Goal: Contribute content

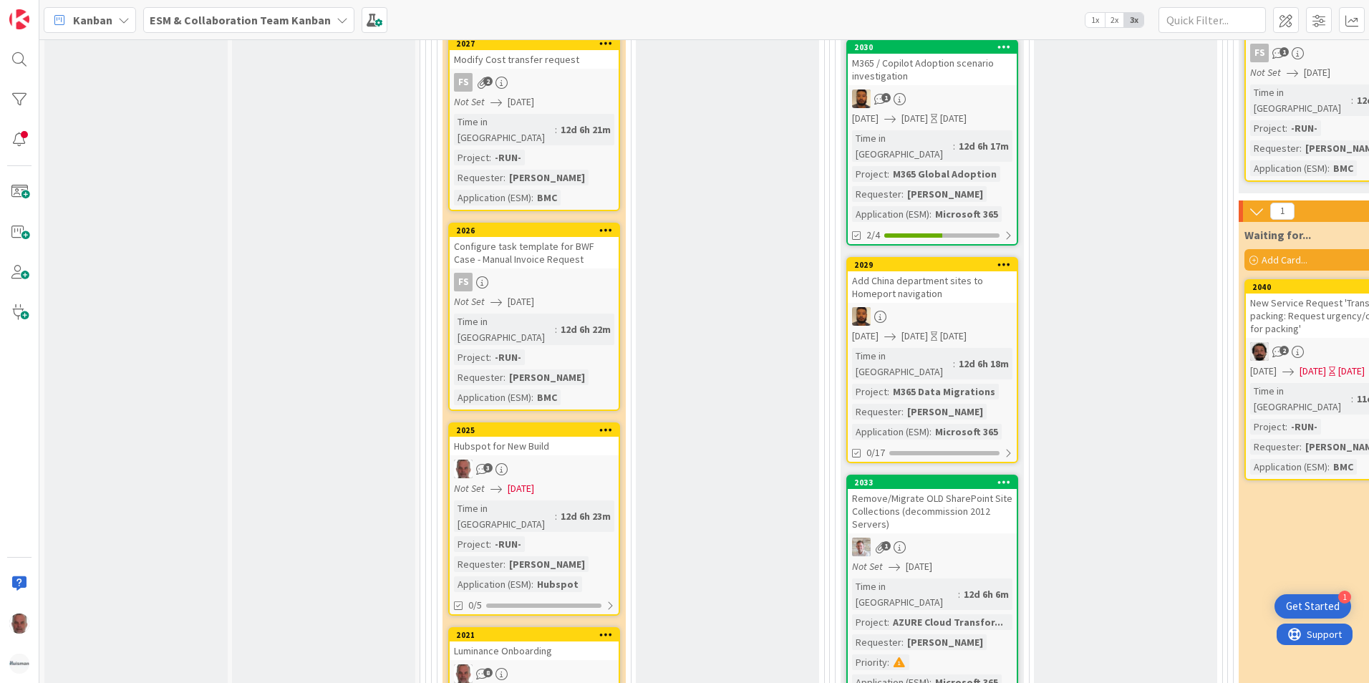
scroll to position [2792, 0]
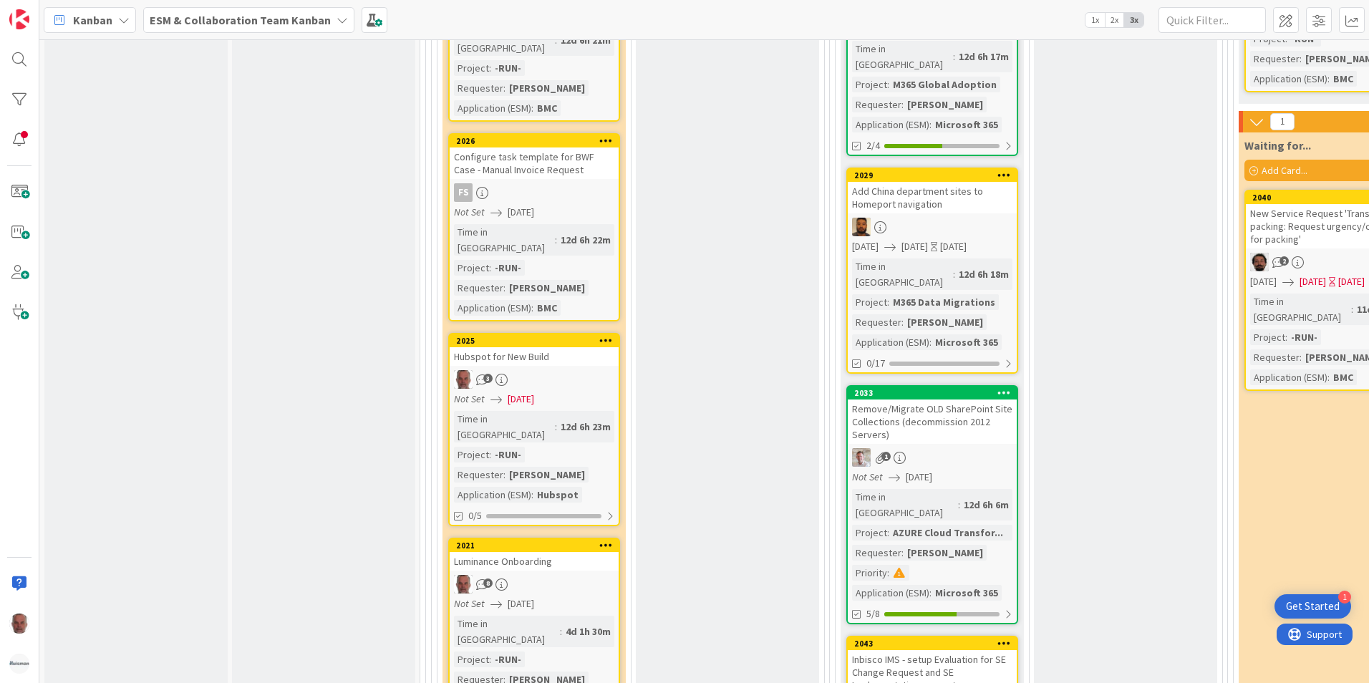
click at [934, 650] on div "Inbisco IMS - setup Evaluation for SE Change Request and SE Implementation requ…" at bounding box center [932, 672] width 169 height 44
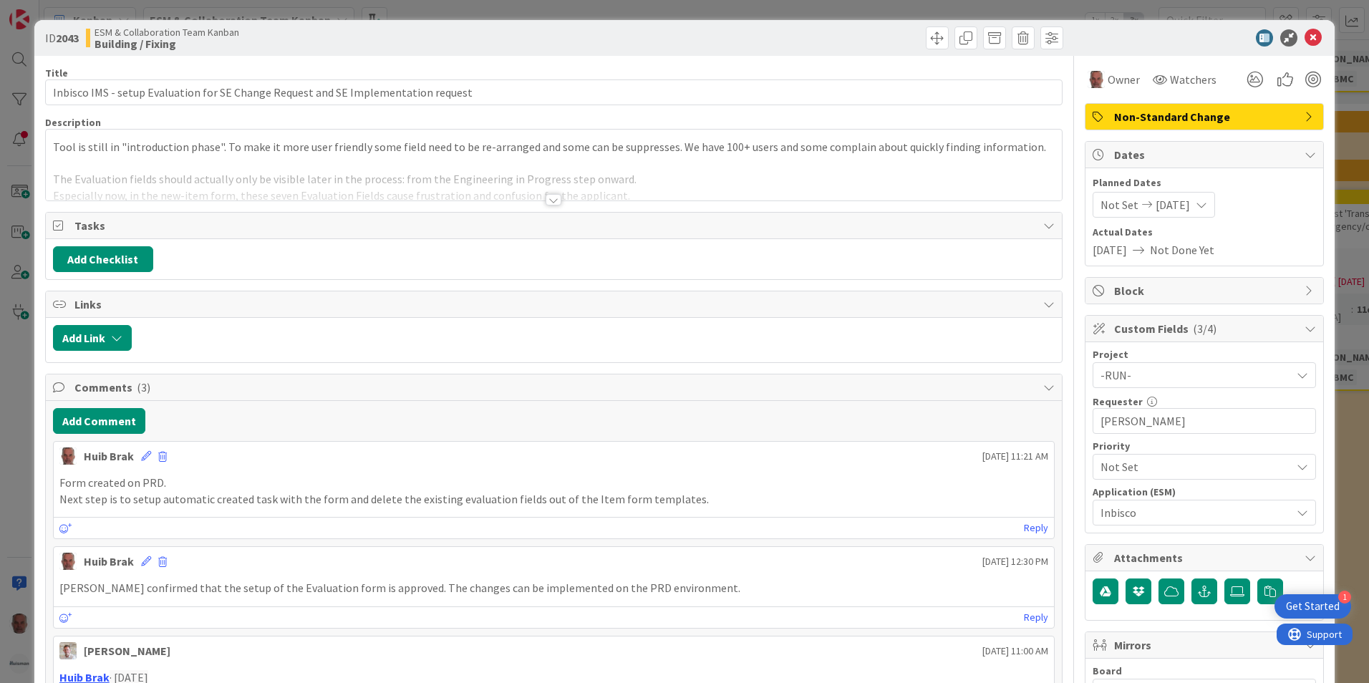
click at [546, 201] on div at bounding box center [554, 199] width 16 height 11
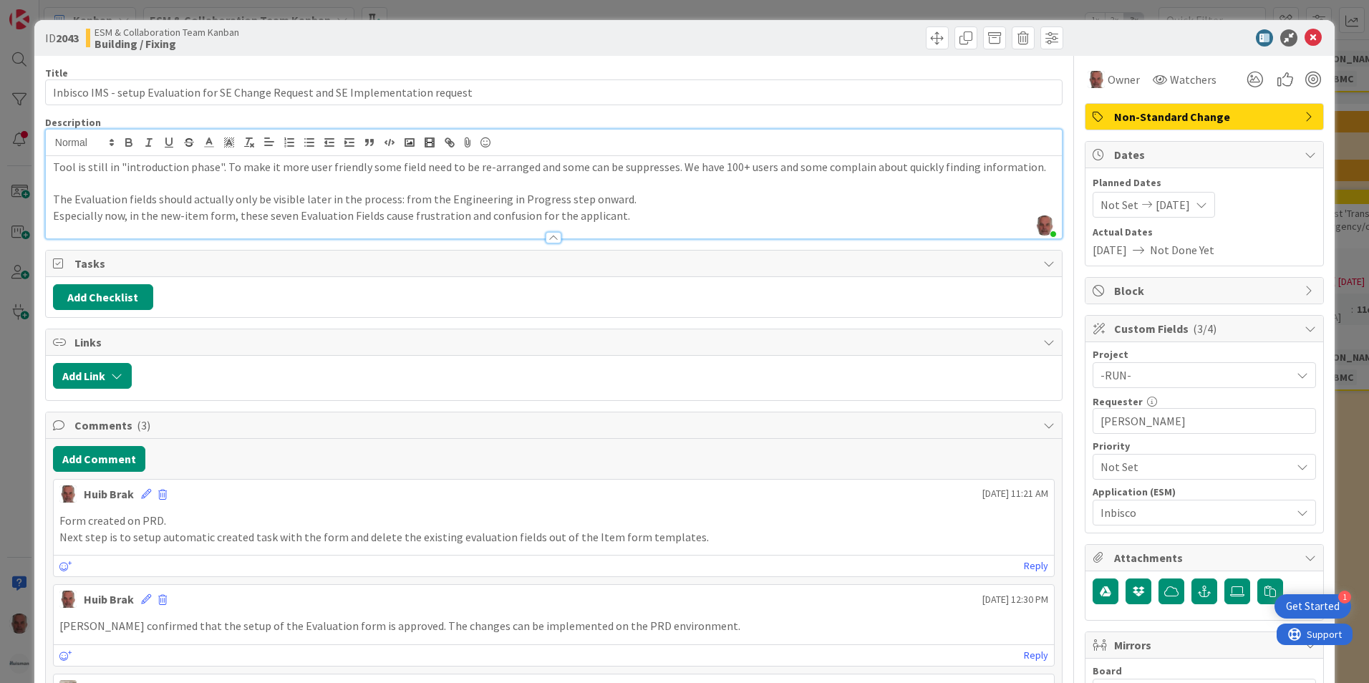
click at [1, 453] on div "ID 2043 ESM & Collaboration Team Kanban Building / Fixing Title 82 / 128 Inbisc…" at bounding box center [684, 341] width 1369 height 683
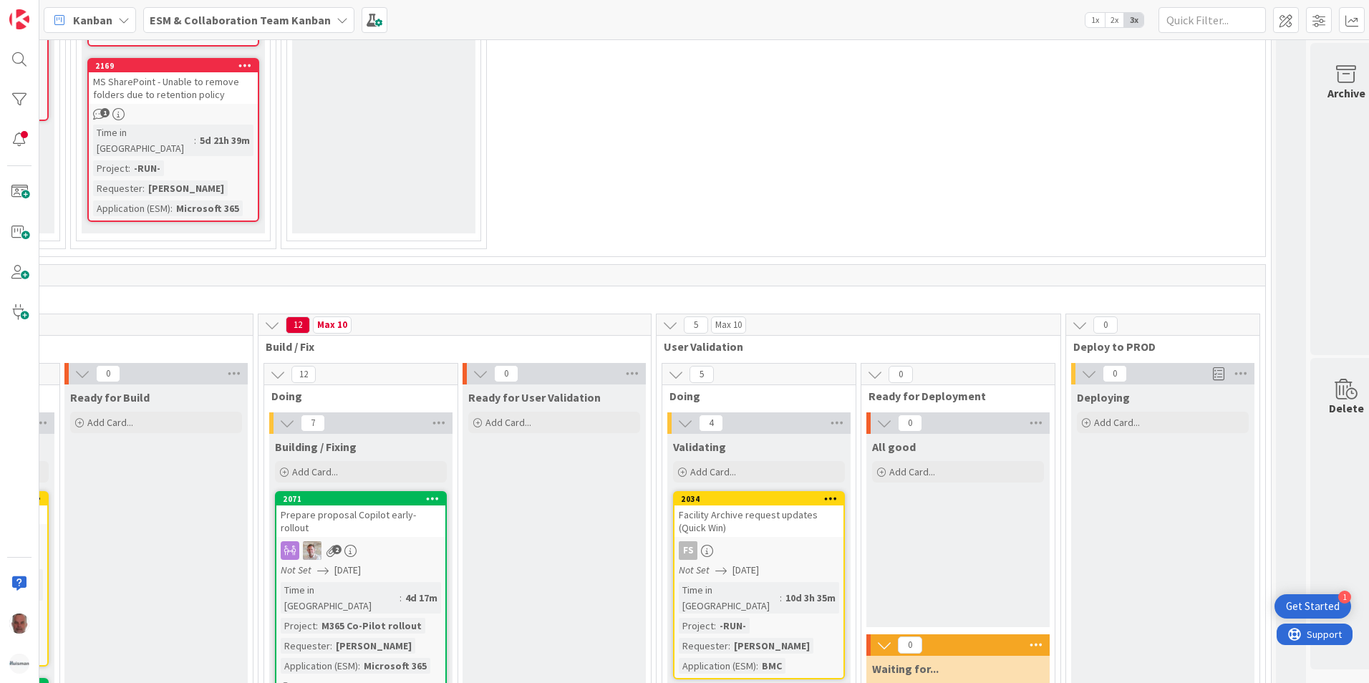
scroll to position [1718, 571]
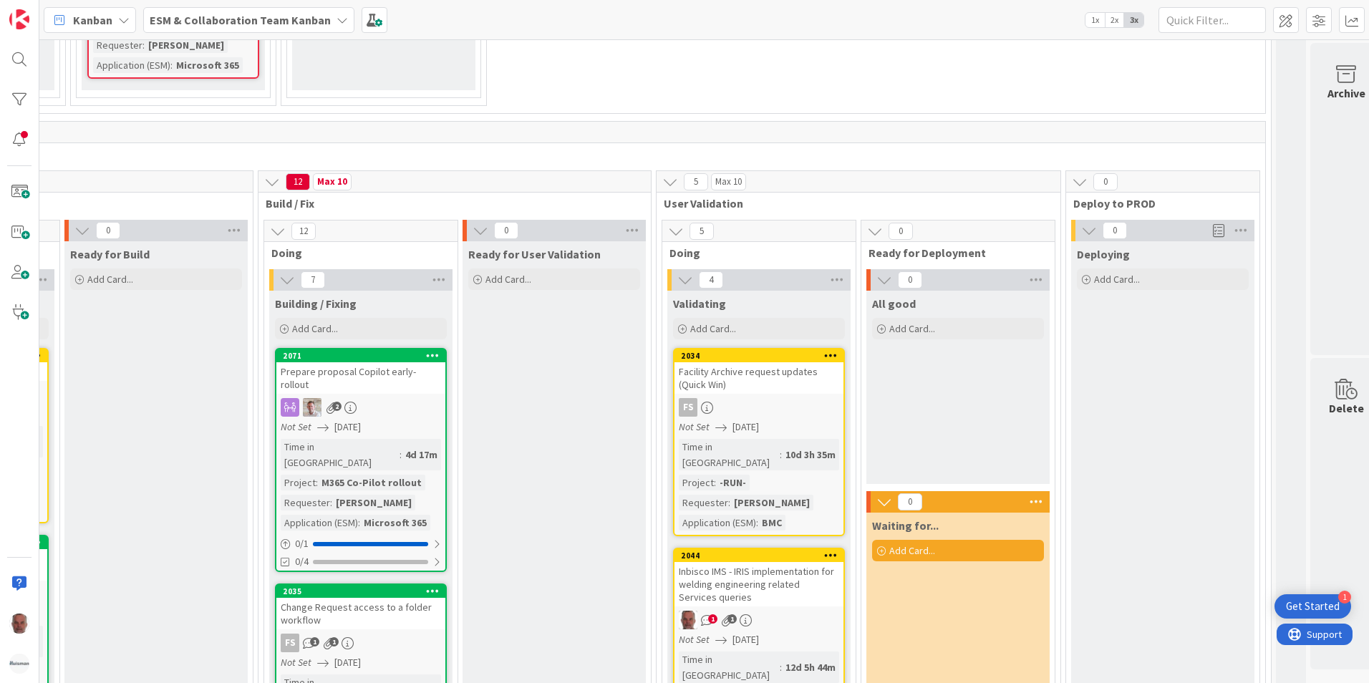
click at [679, 223] on icon at bounding box center [676, 231] width 16 height 16
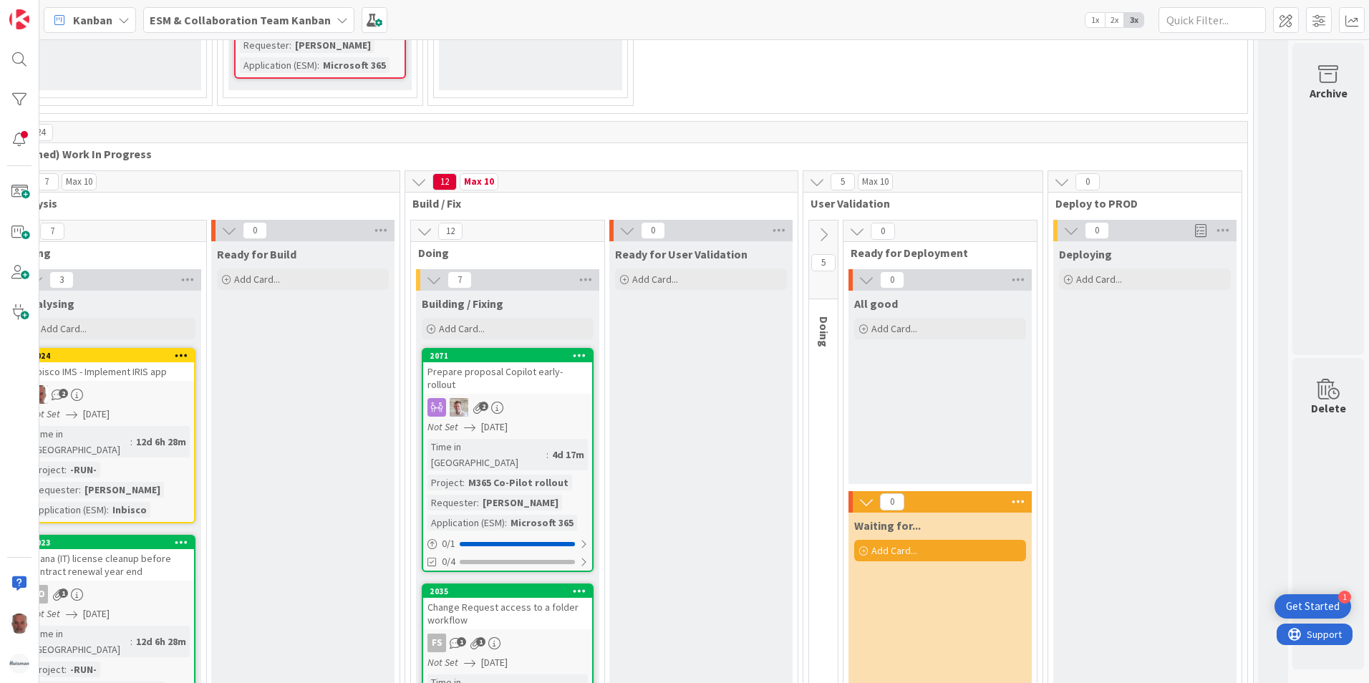
click at [849, 223] on icon at bounding box center [857, 231] width 16 height 16
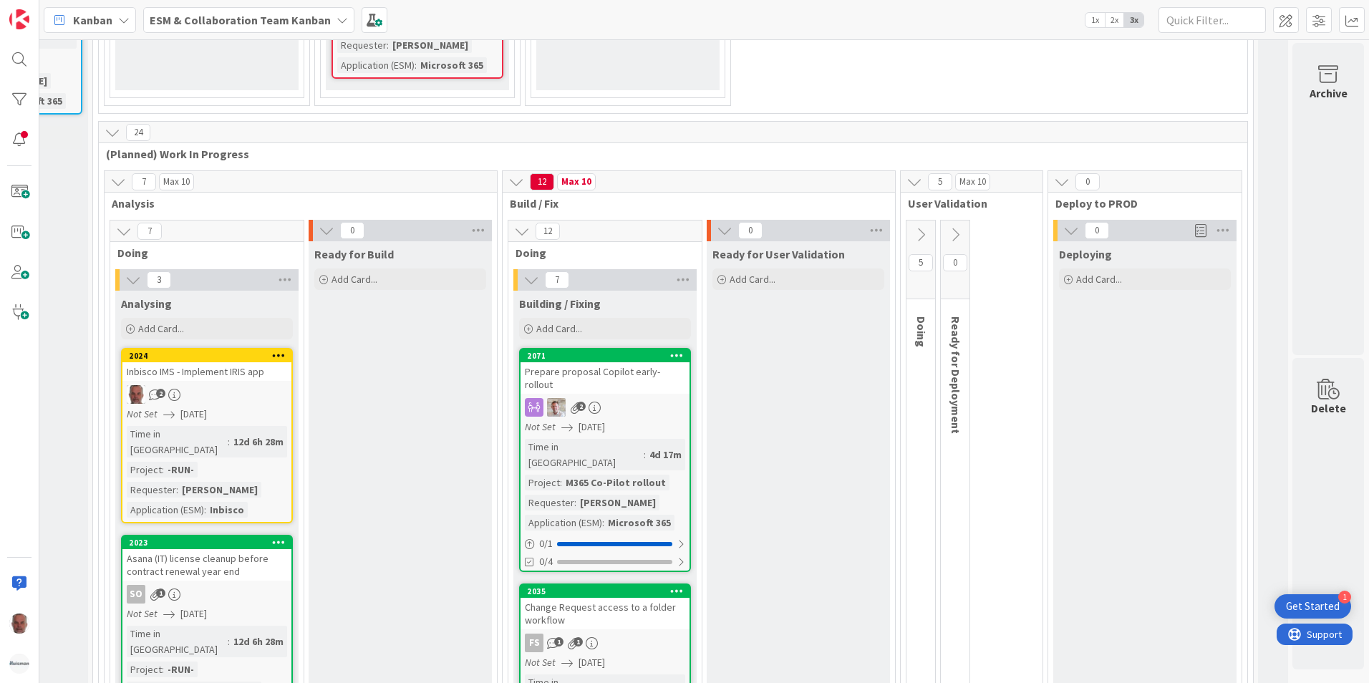
click at [717, 223] on icon at bounding box center [725, 231] width 16 height 16
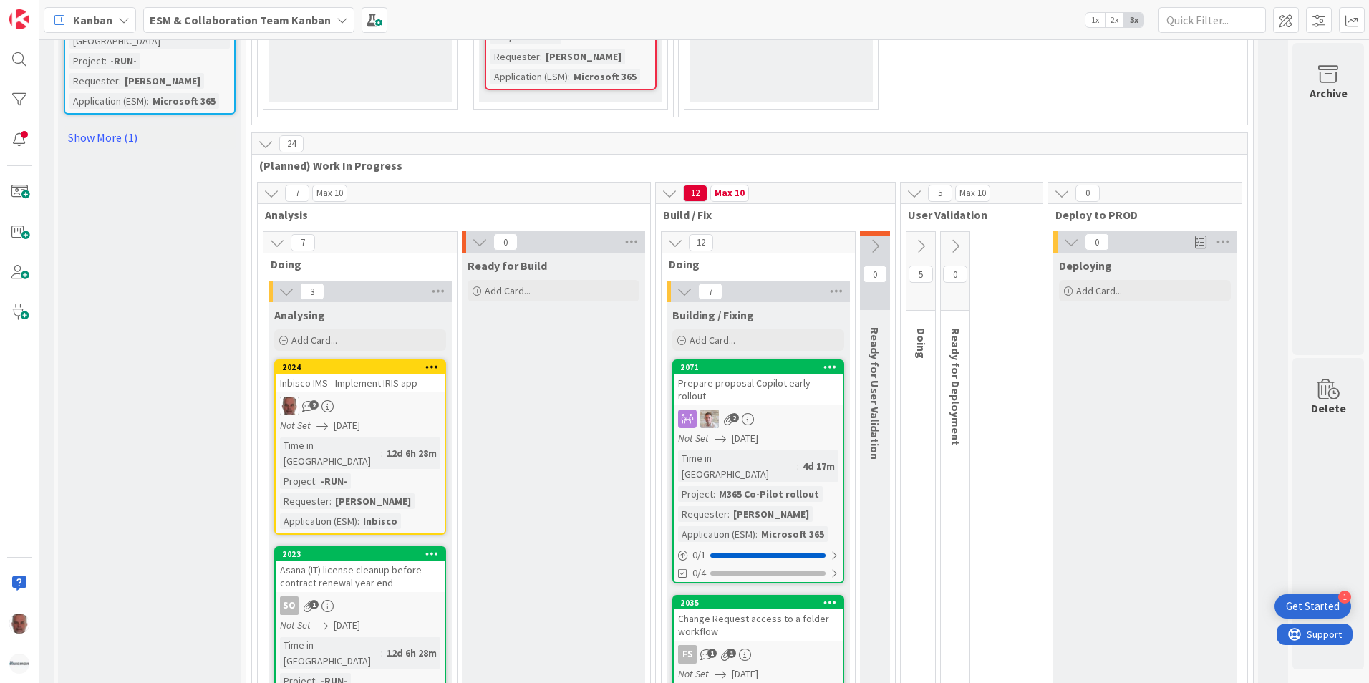
click at [916, 238] on icon at bounding box center [921, 246] width 16 height 16
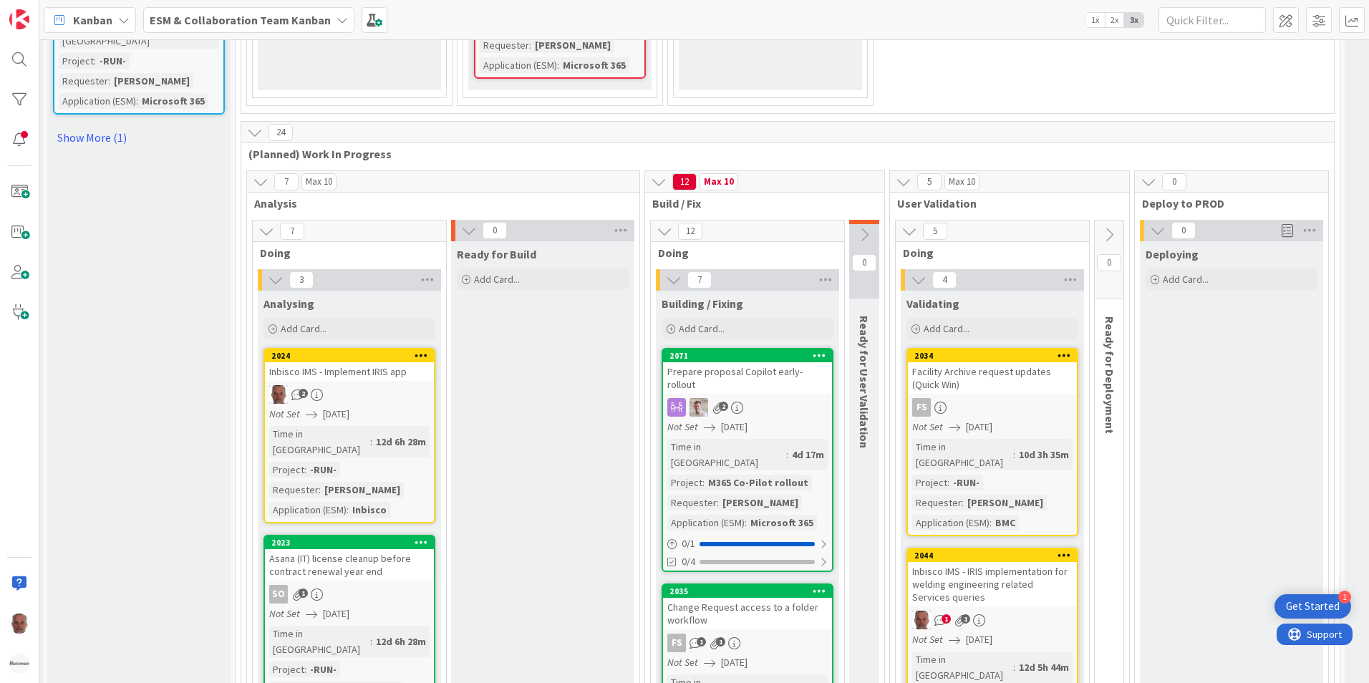
click at [1113, 227] on icon at bounding box center [1109, 235] width 16 height 16
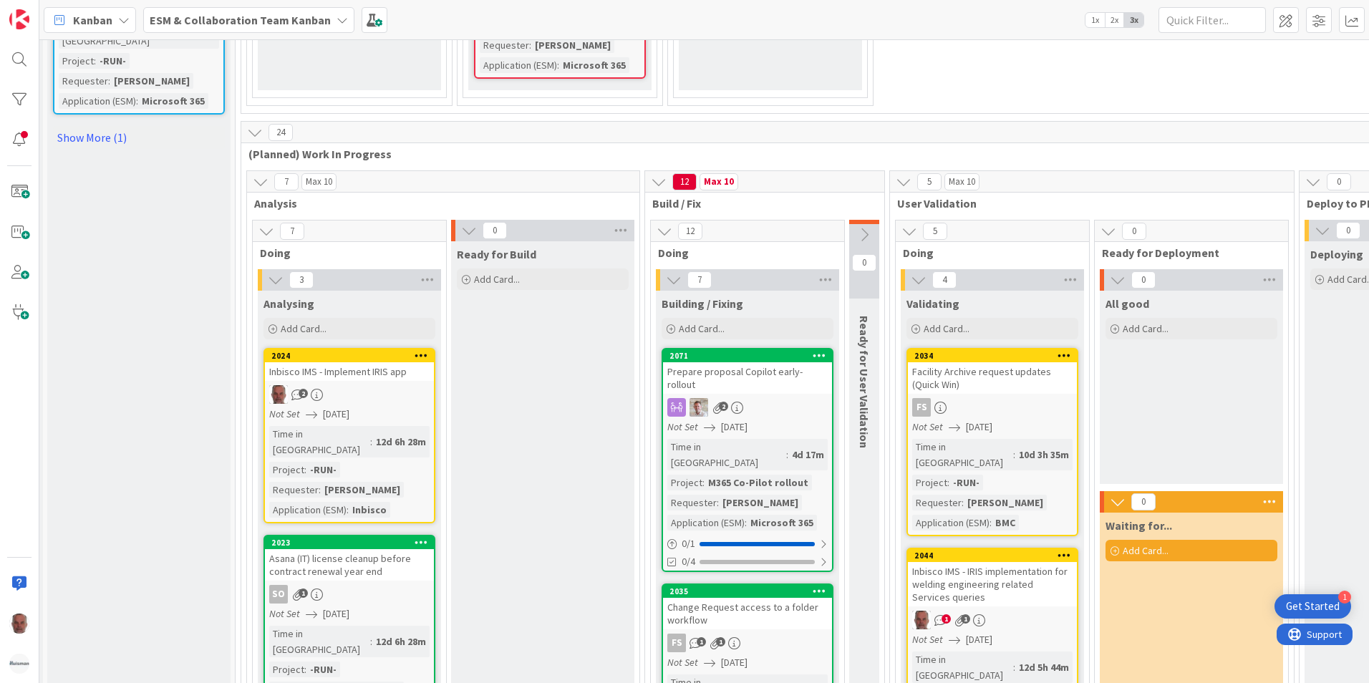
click at [867, 227] on icon at bounding box center [864, 235] width 16 height 16
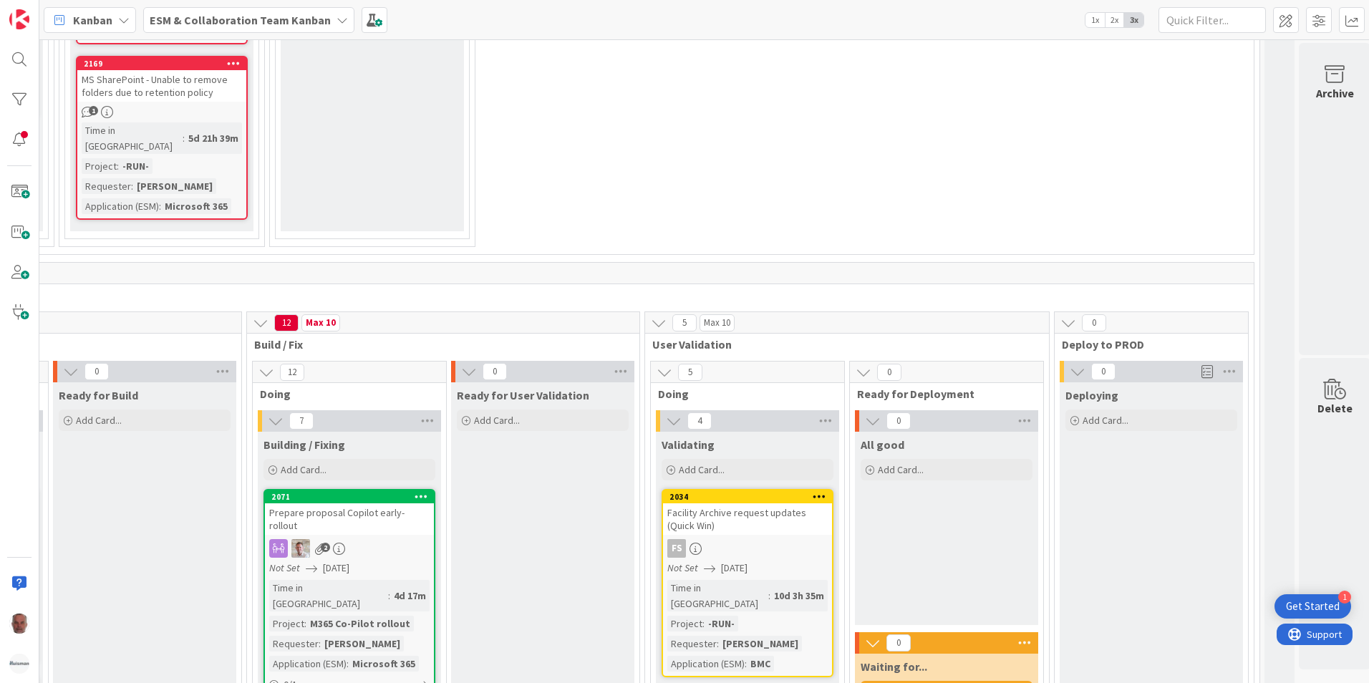
scroll to position [1575, 583]
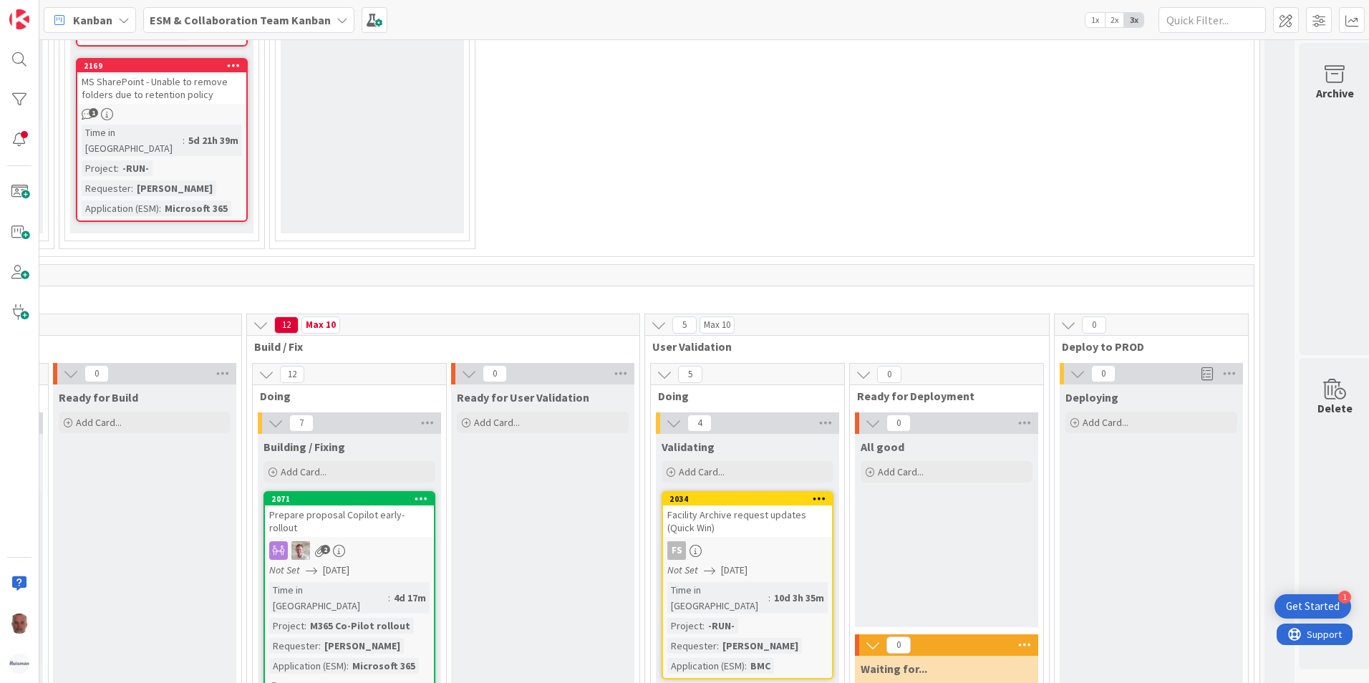
click at [1096, 21] on span "1x" at bounding box center [1094, 20] width 19 height 14
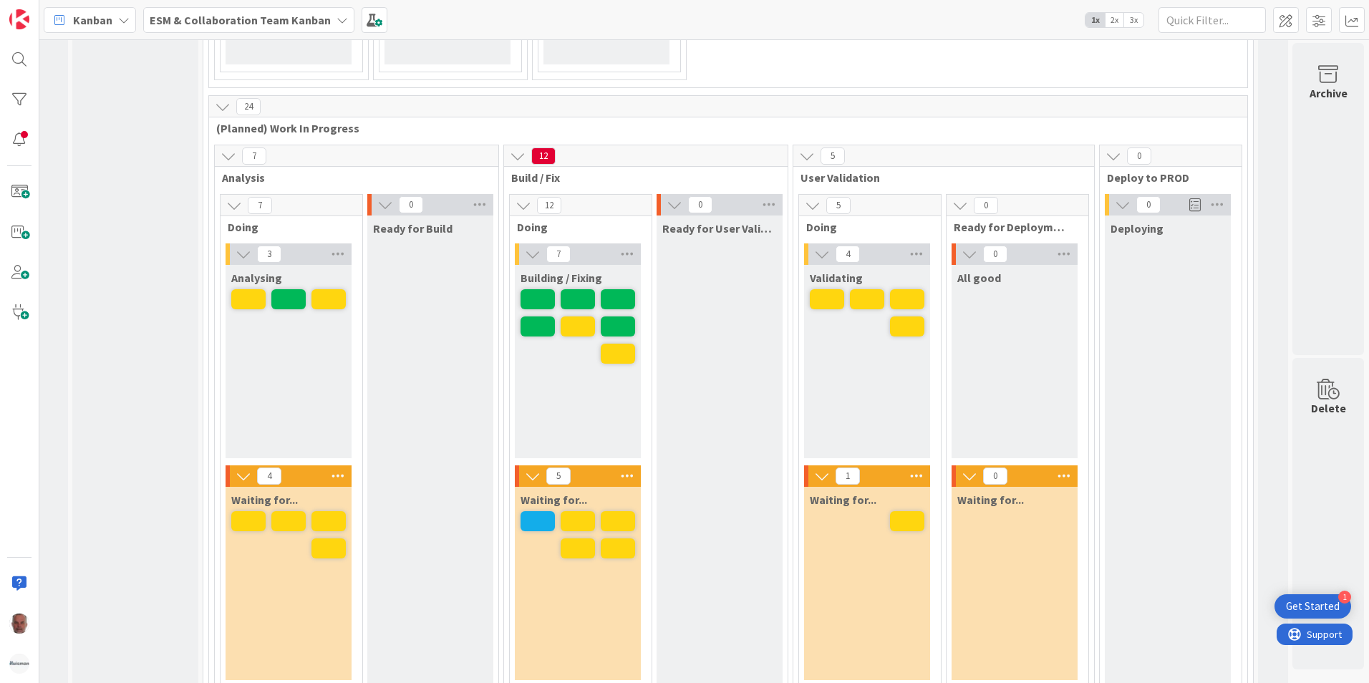
scroll to position [588, 113]
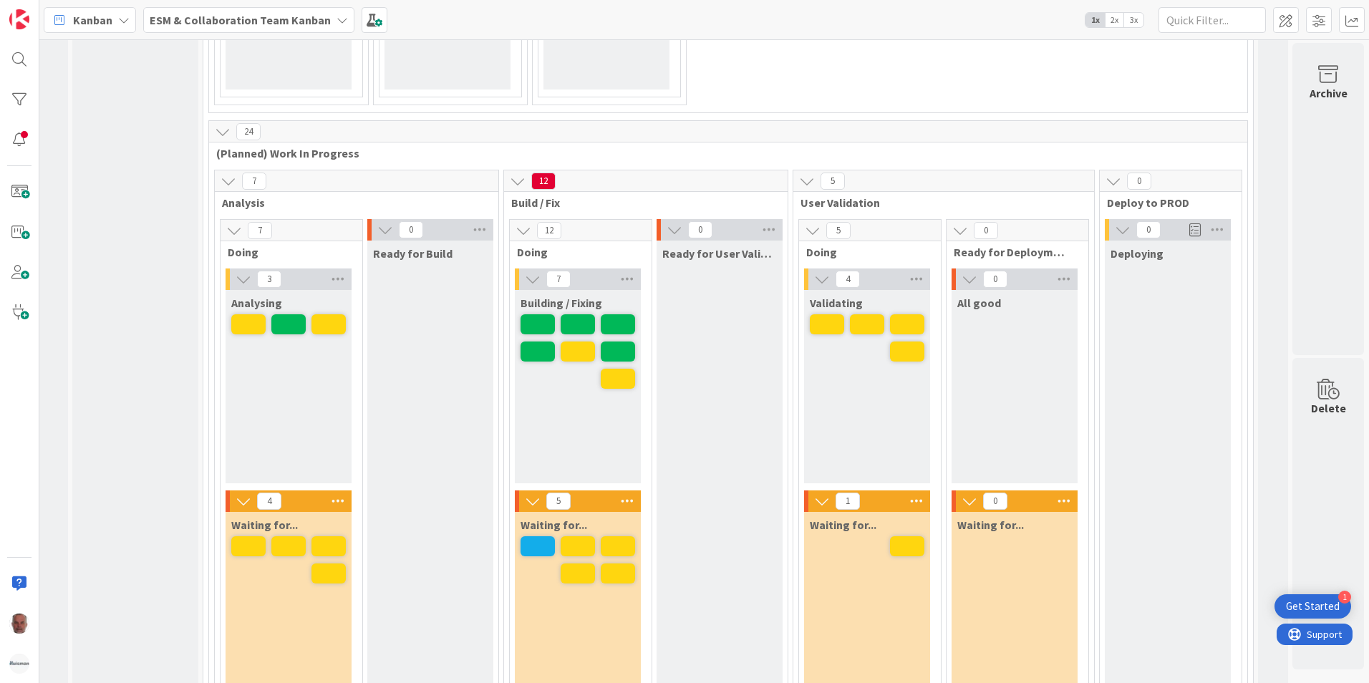
click at [619, 39] on div "Kanban ESM & Collaboration Team Kanban 1x 2x 3x" at bounding box center [704, 19] width 1330 height 39
click at [1119, 20] on span "2x" at bounding box center [1114, 20] width 19 height 14
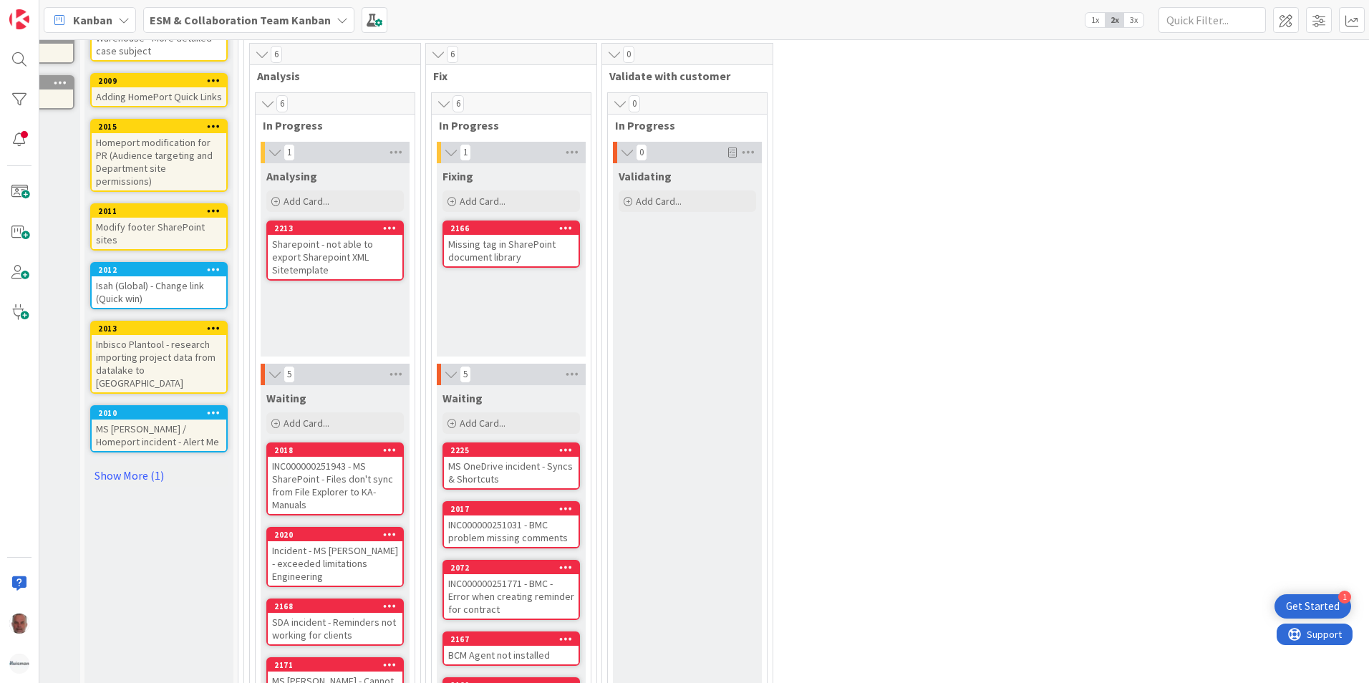
scroll to position [373, 113]
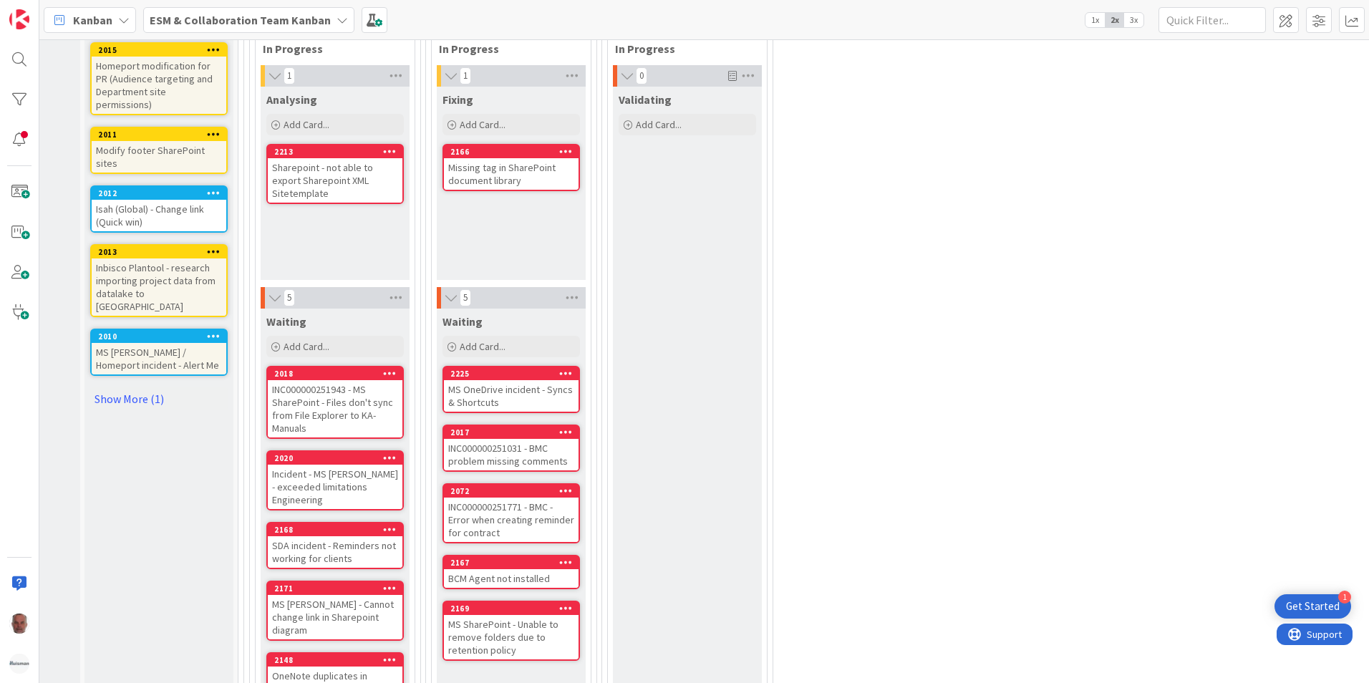
click at [1136, 20] on span "3x" at bounding box center [1133, 20] width 19 height 14
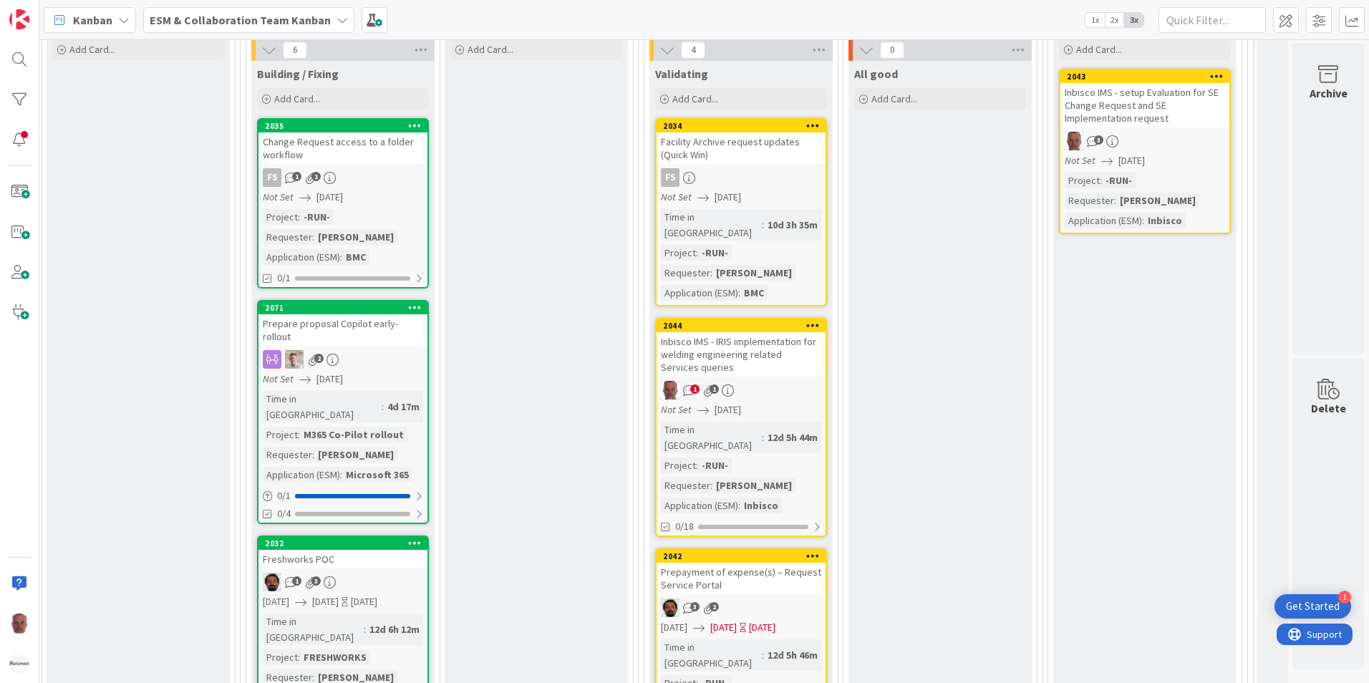
scroll to position [1662, 600]
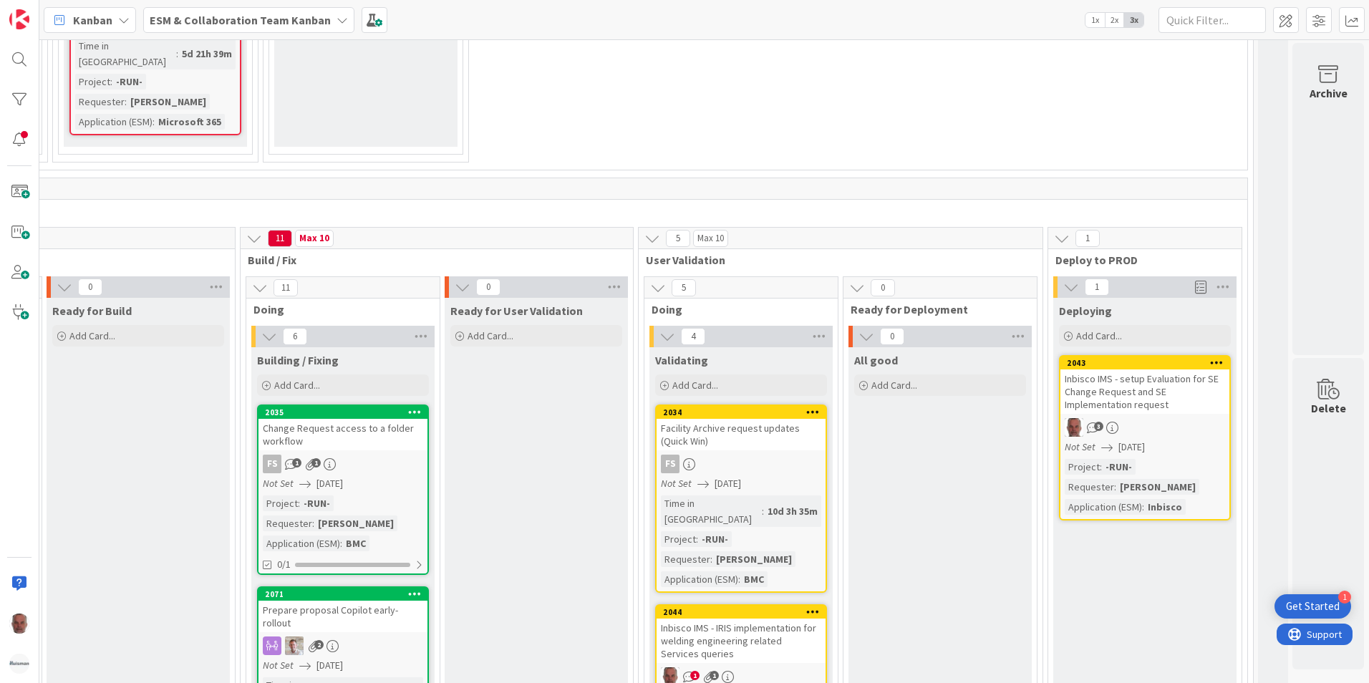
click at [1142, 369] on div "Inbisco IMS - setup Evaluation for SE Change Request and SE Implementation requ…" at bounding box center [1144, 391] width 169 height 44
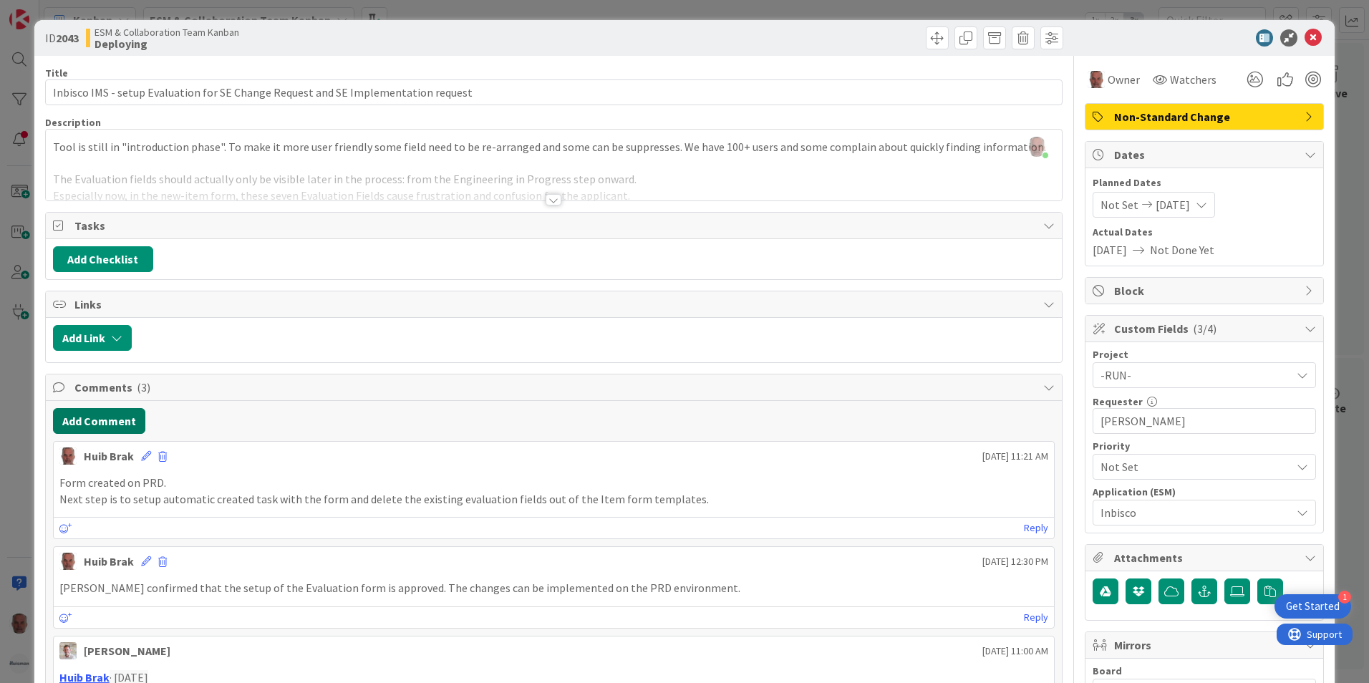
click at [98, 419] on button "Add Comment" at bounding box center [99, 421] width 92 height 26
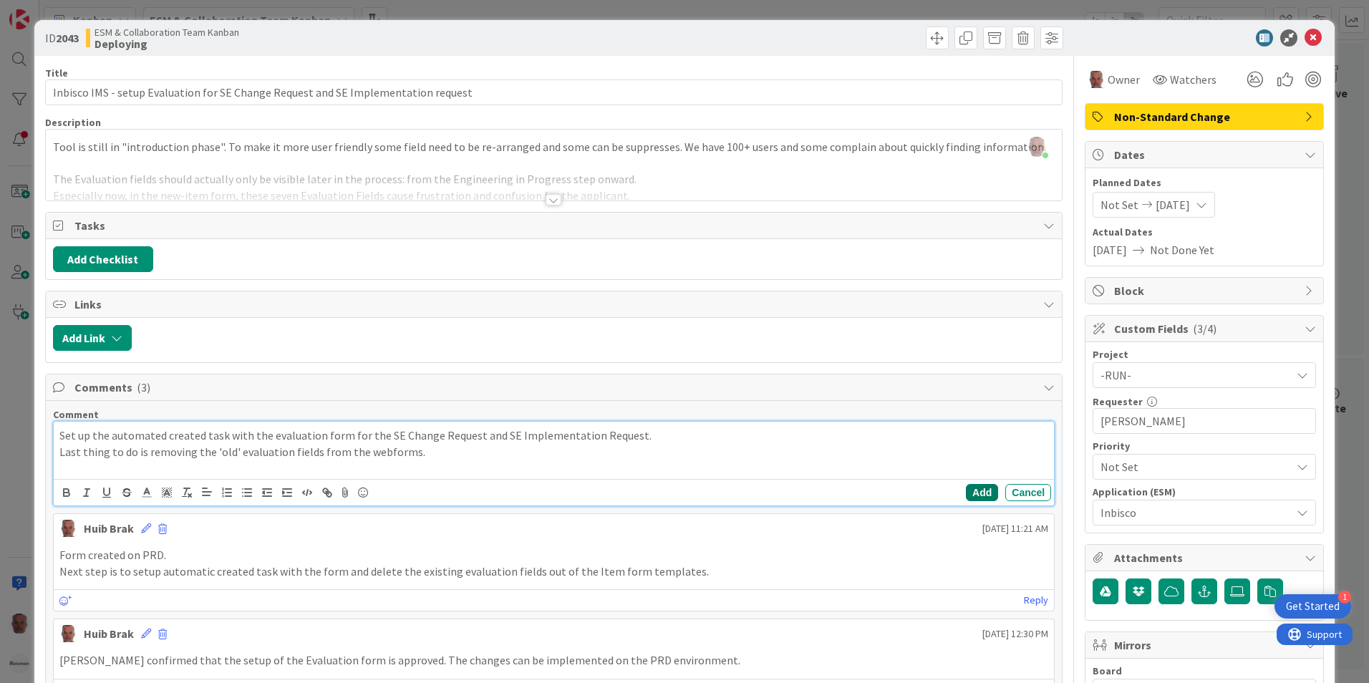
click at [979, 495] on button "Add" at bounding box center [982, 492] width 32 height 17
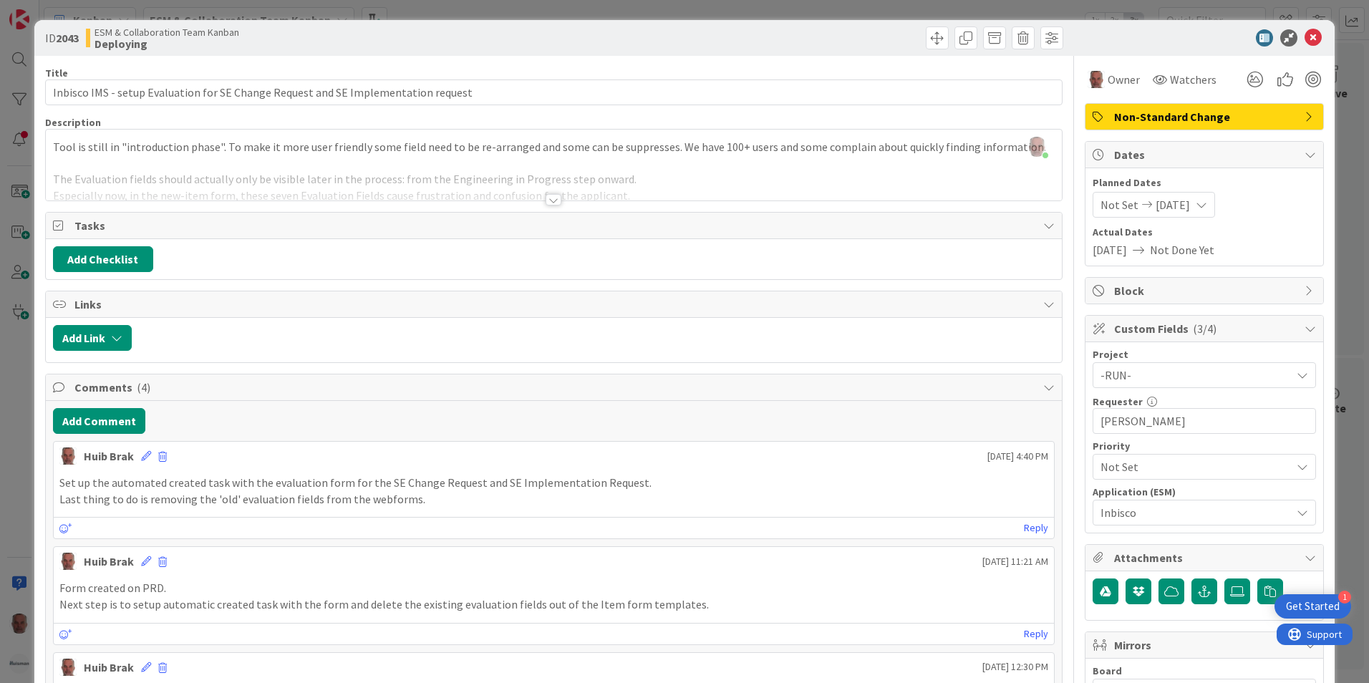
click at [18, 404] on div "ID 2043 ESM & Collaboration Team Kanban Deploying Title 82 / 128 Inbisco IMS - …" at bounding box center [684, 341] width 1369 height 683
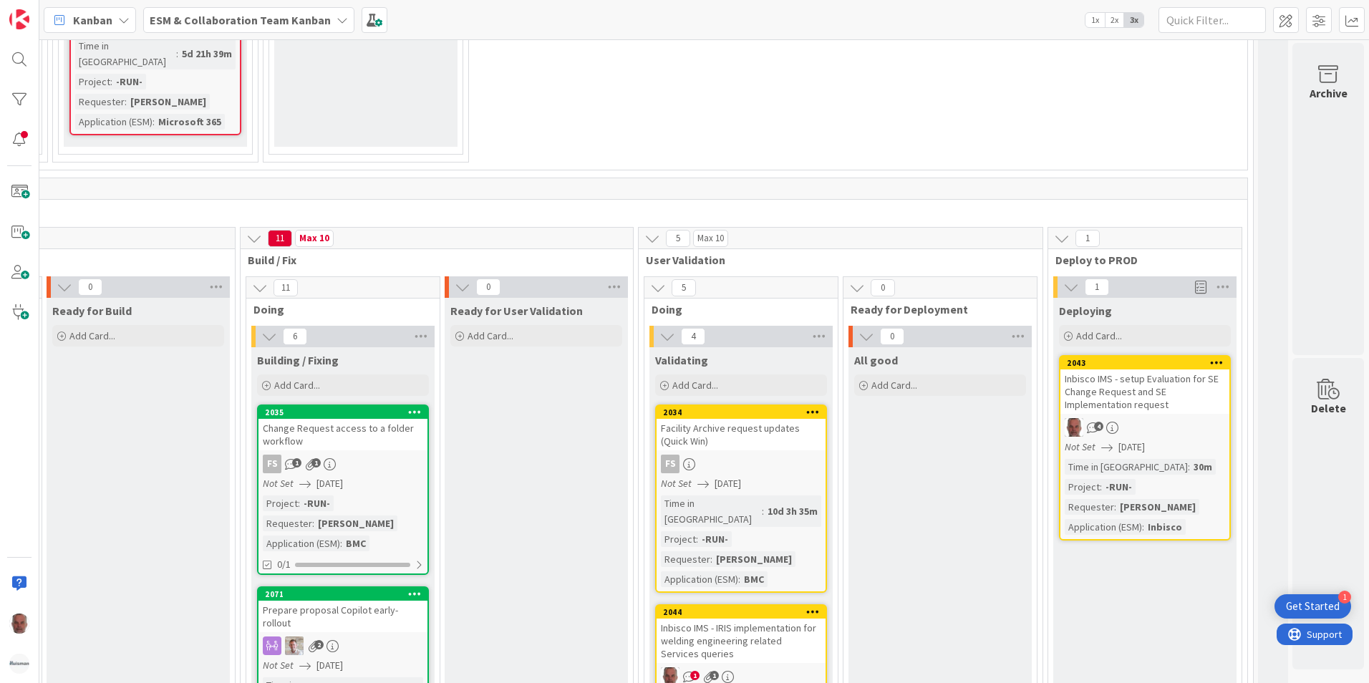
click at [290, 17] on b "ESM & Collaboration Team Kanban" at bounding box center [240, 20] width 181 height 14
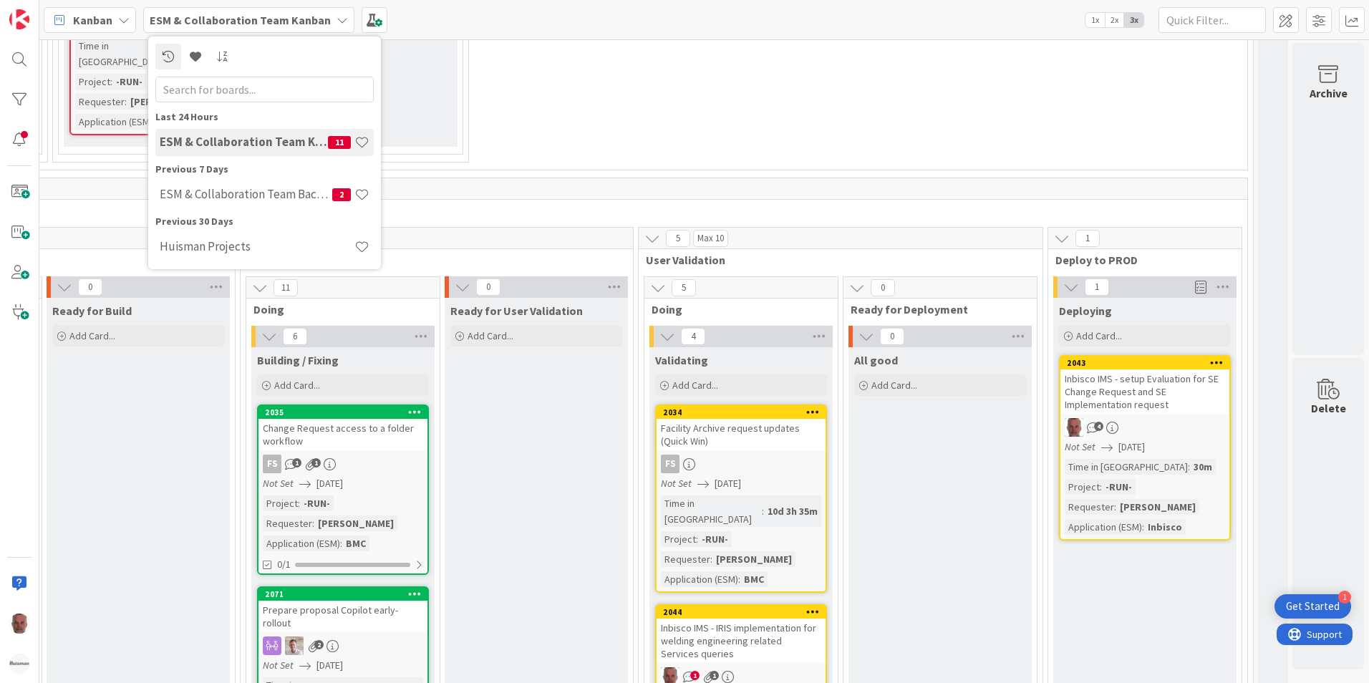
click at [337, 21] on icon at bounding box center [342, 19] width 11 height 11
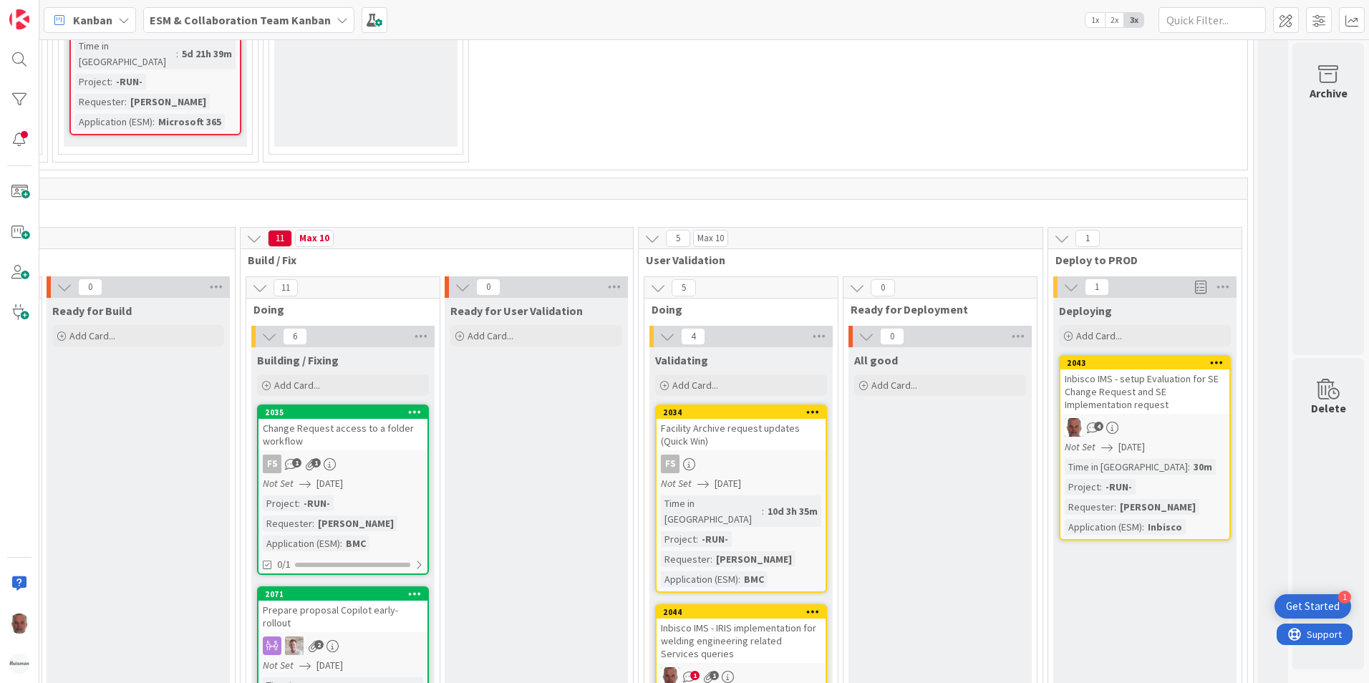
click at [337, 21] on icon at bounding box center [342, 19] width 11 height 11
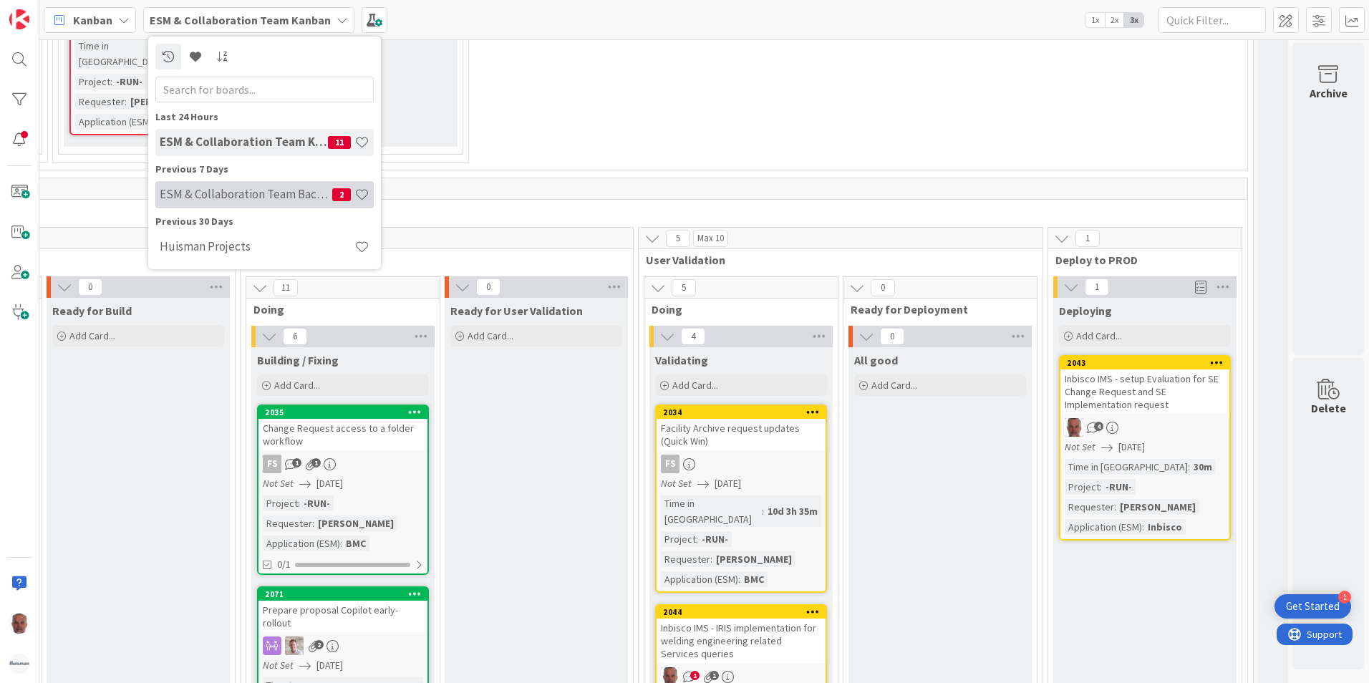
click at [259, 190] on h4 "ESM & Collaboration Team Backlog" at bounding box center [246, 194] width 173 height 14
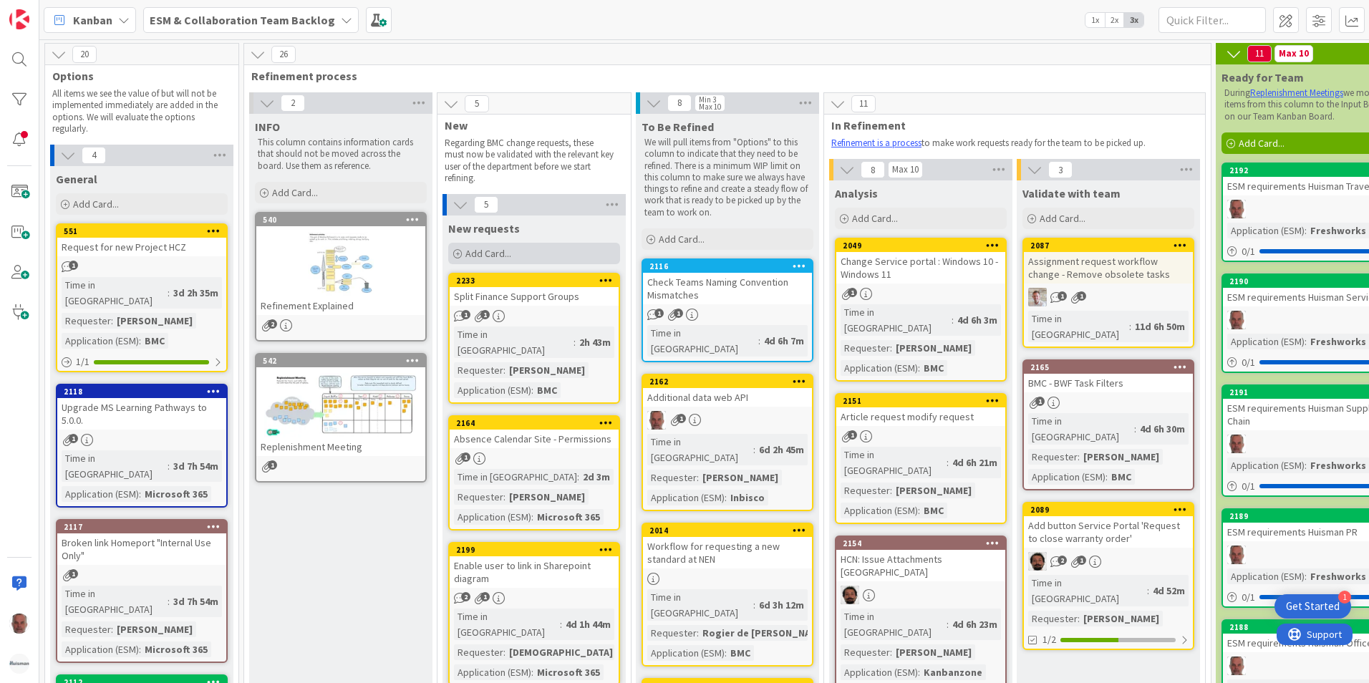
click at [491, 256] on span "Add Card..." at bounding box center [488, 253] width 46 height 13
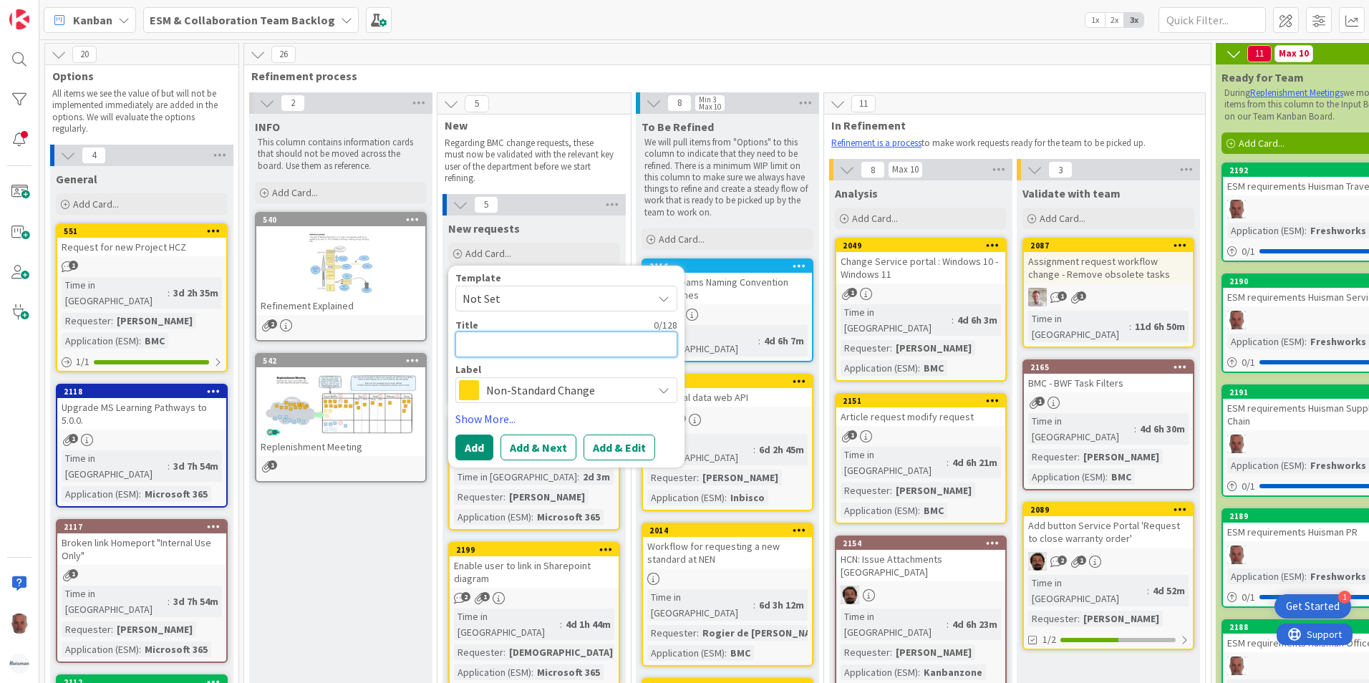
type textarea "x"
type textarea "I"
type textarea "x"
type textarea "In"
type textarea "x"
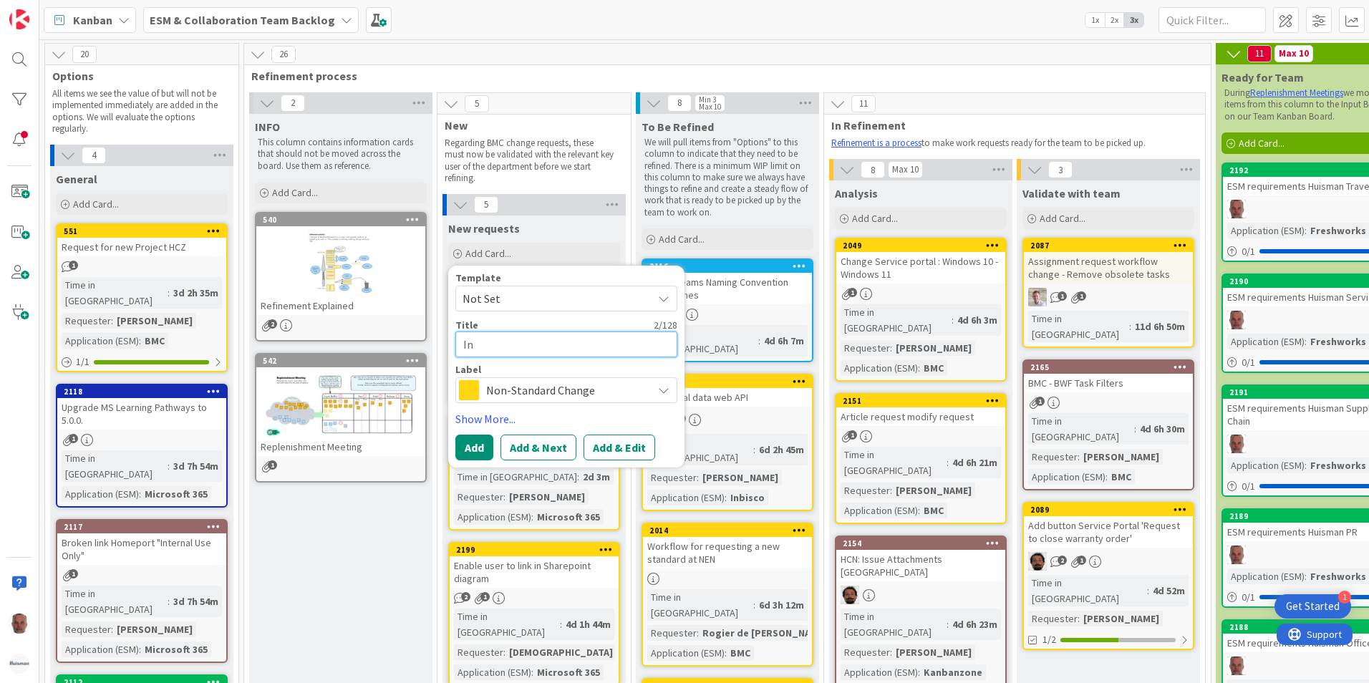
type textarea "Inb"
type textarea "x"
type textarea "Inbi"
type textarea "x"
type textarea "Inbis"
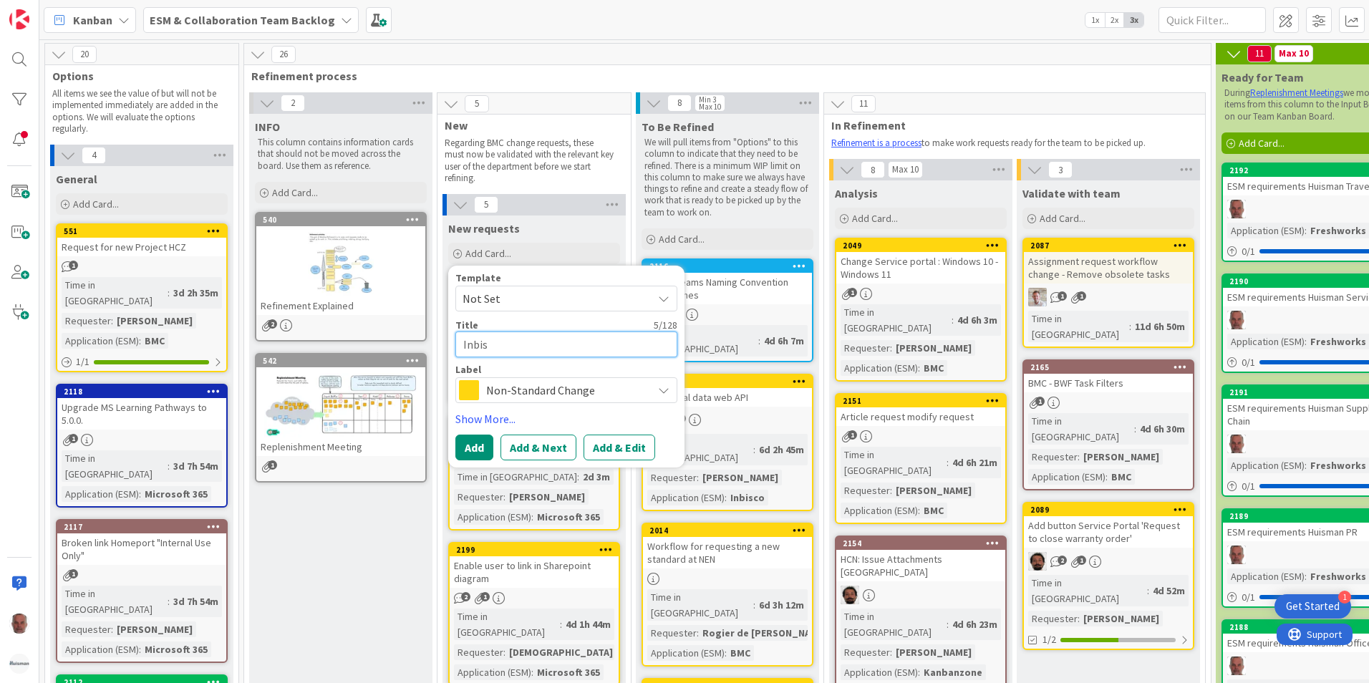
type textarea "x"
type textarea "Inbisc"
type textarea "x"
type textarea "Inbisco"
type textarea "x"
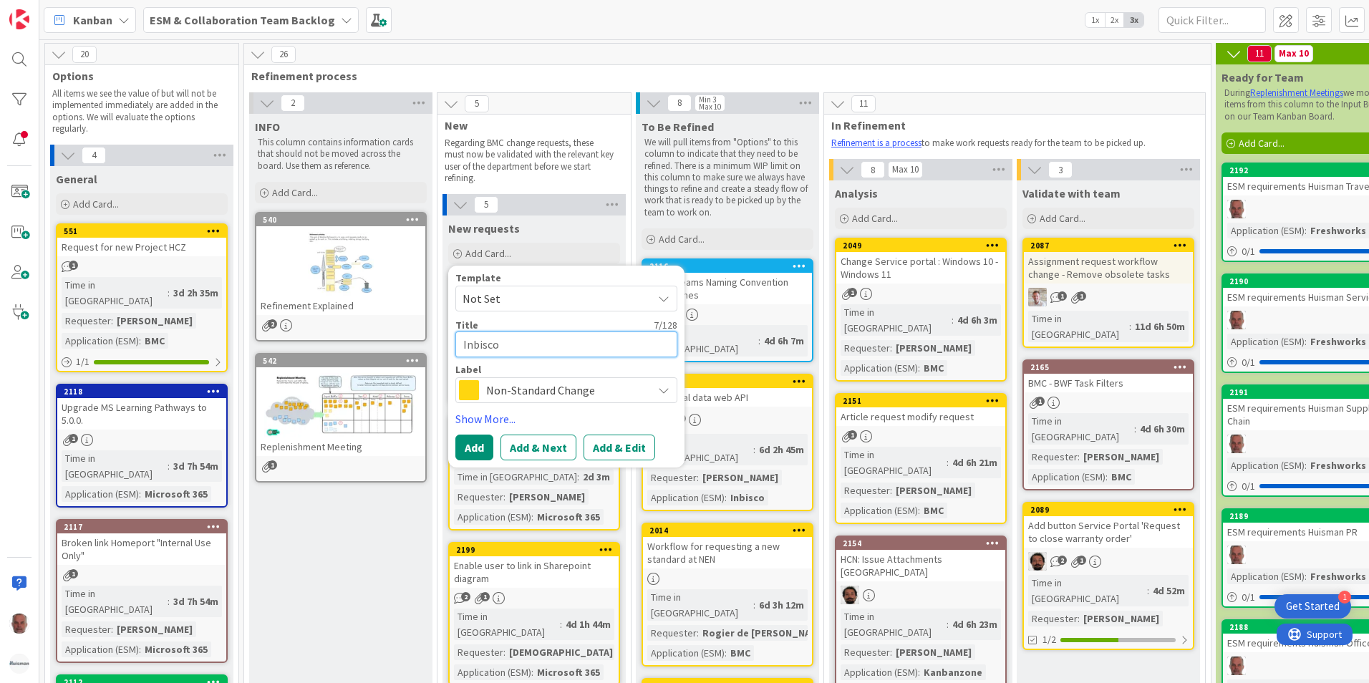
type textarea "Inbisco"
type textarea "x"
type textarea "Inbisco t"
type textarea "x"
type textarea "Inbisco ti"
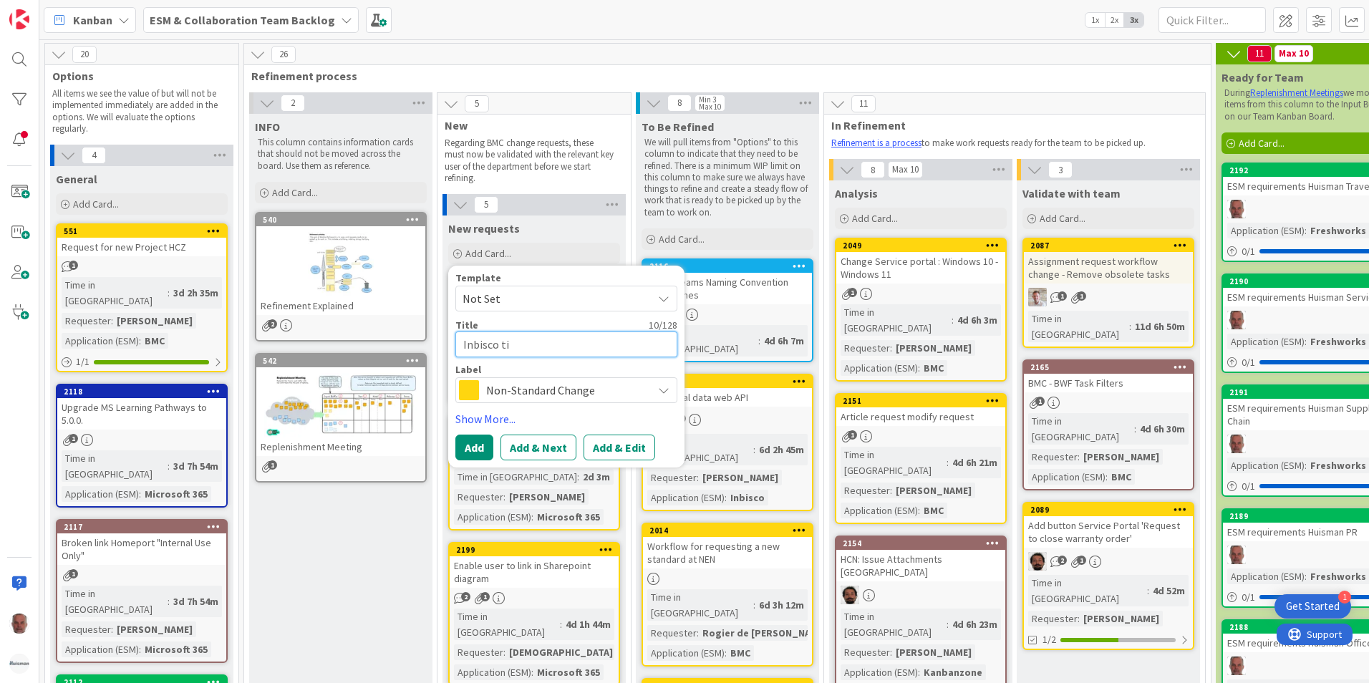
type textarea "x"
type textarea "Inbisco tic"
type textarea "x"
type textarea "Inbisco tick"
type textarea "x"
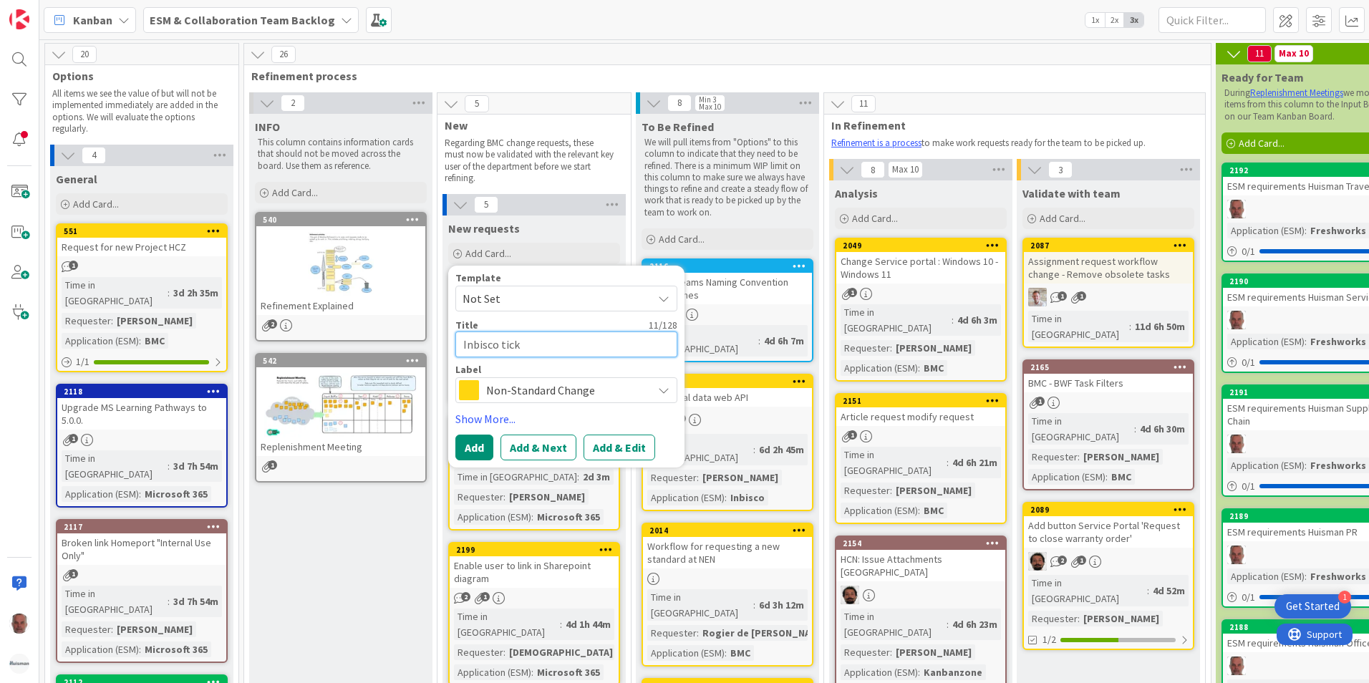
type textarea "Inbisco ticke"
type textarea "x"
type textarea "Inbisco ticket"
type textarea "x"
type textarea "Inbisco ticket"
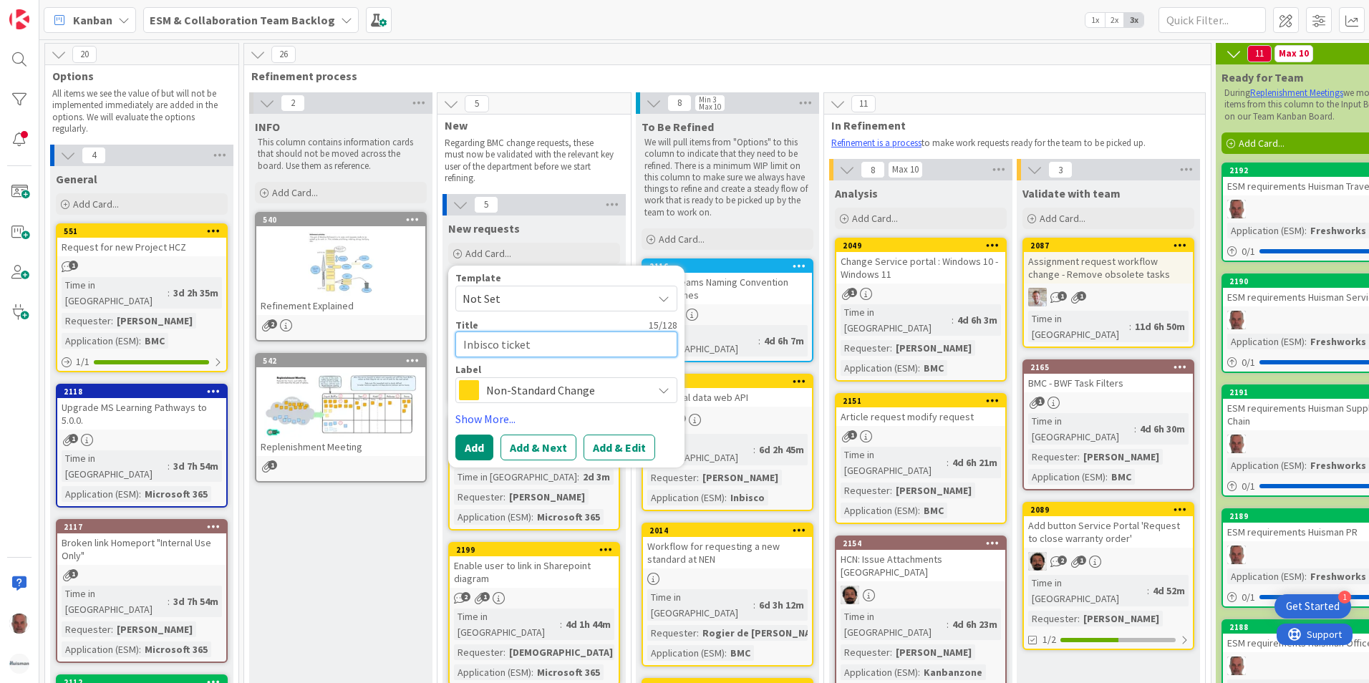
type textarea "x"
type textarea "Inbisco ticket v"
type textarea "x"
type textarea "Inbisco ticket vi"
type textarea "x"
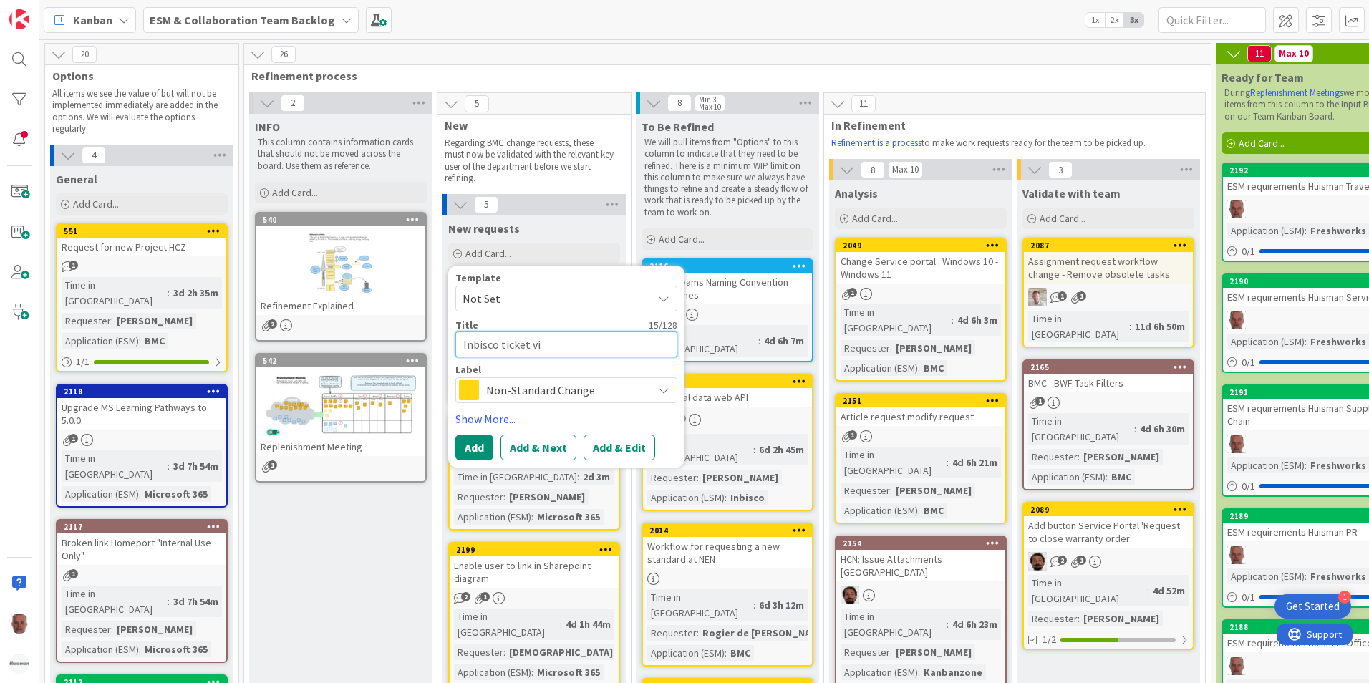
type textarea "Inbisco ticket via"
type textarea "x"
type textarea "Inbisco ticket via"
type textarea "x"
type textarea "Inbisco ticket via Z"
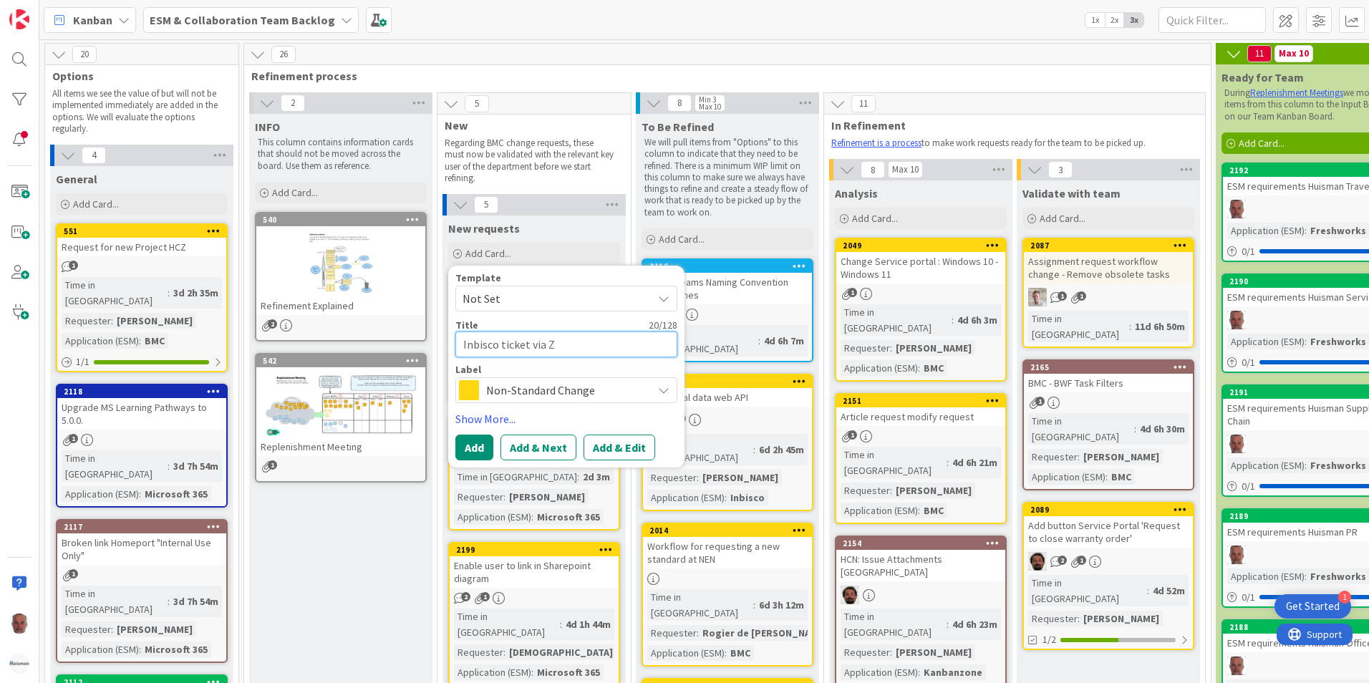
type textarea "x"
type textarea "Inbisco ticket via Ze"
type textarea "x"
type textarea "Inbisco ticket via Zen"
type textarea "x"
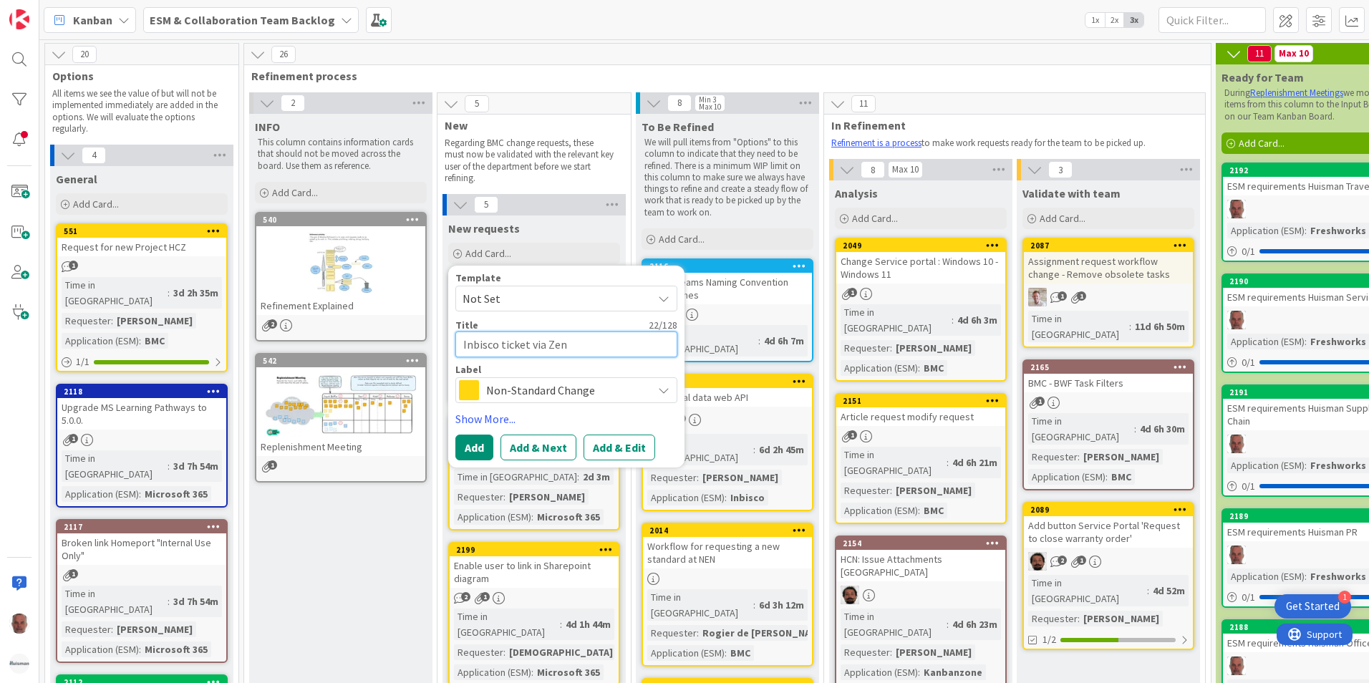
type textarea "Inbisco ticket via [PERSON_NAME]"
type textarea "x"
type textarea "Inbisco ticket via Zente"
type textarea "x"
type textarea "Inbisco ticket via [PERSON_NAME]"
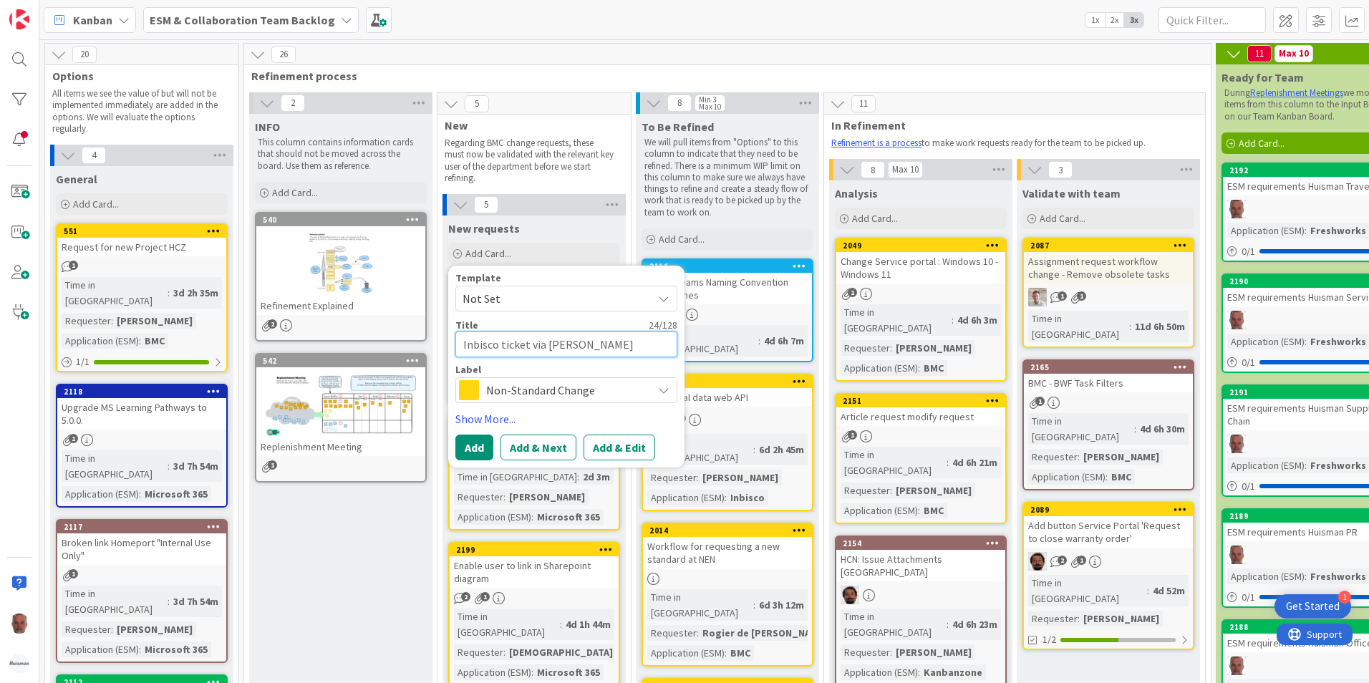
type textarea "x"
type textarea "Inbisco ticket via Zen"
type textarea "x"
type textarea "Inbisco ticket via Zend"
type textarea "x"
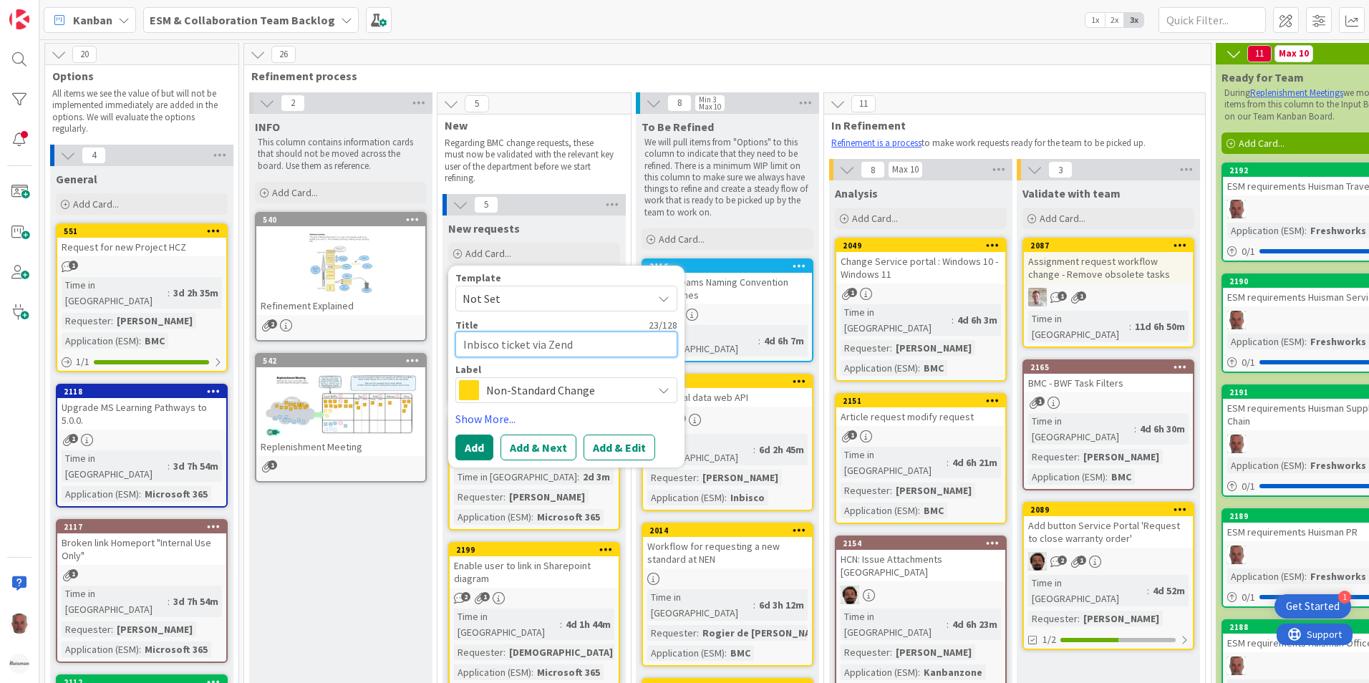
type textarea "Inbisco ticket via [PERSON_NAME]"
type textarea "x"
type textarea "Inbisco ticket via Zendes"
type textarea "x"
type textarea "Inbisco ticket via [GEOGRAPHIC_DATA]"
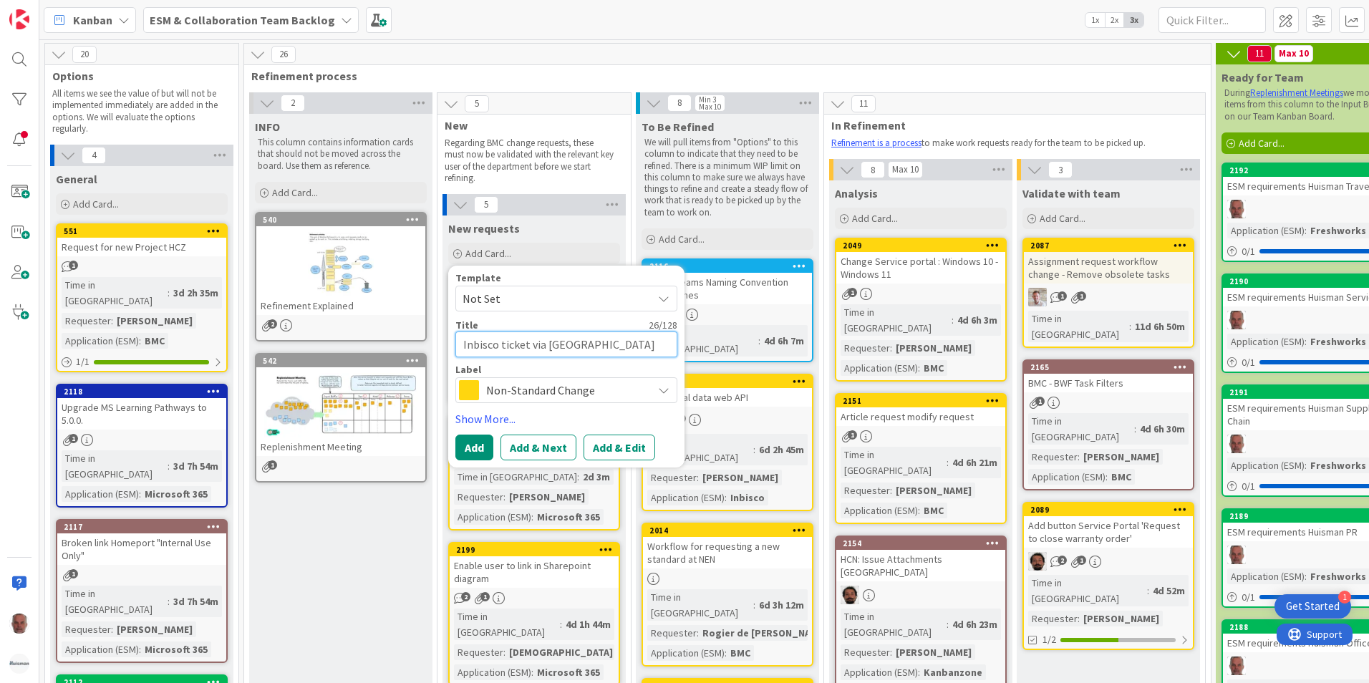
type textarea "x"
type textarea "Inbisco ticket via [GEOGRAPHIC_DATA]"
type textarea "x"
type textarea "Inbisco ticket via [GEOGRAPHIC_DATA] ("
type textarea "x"
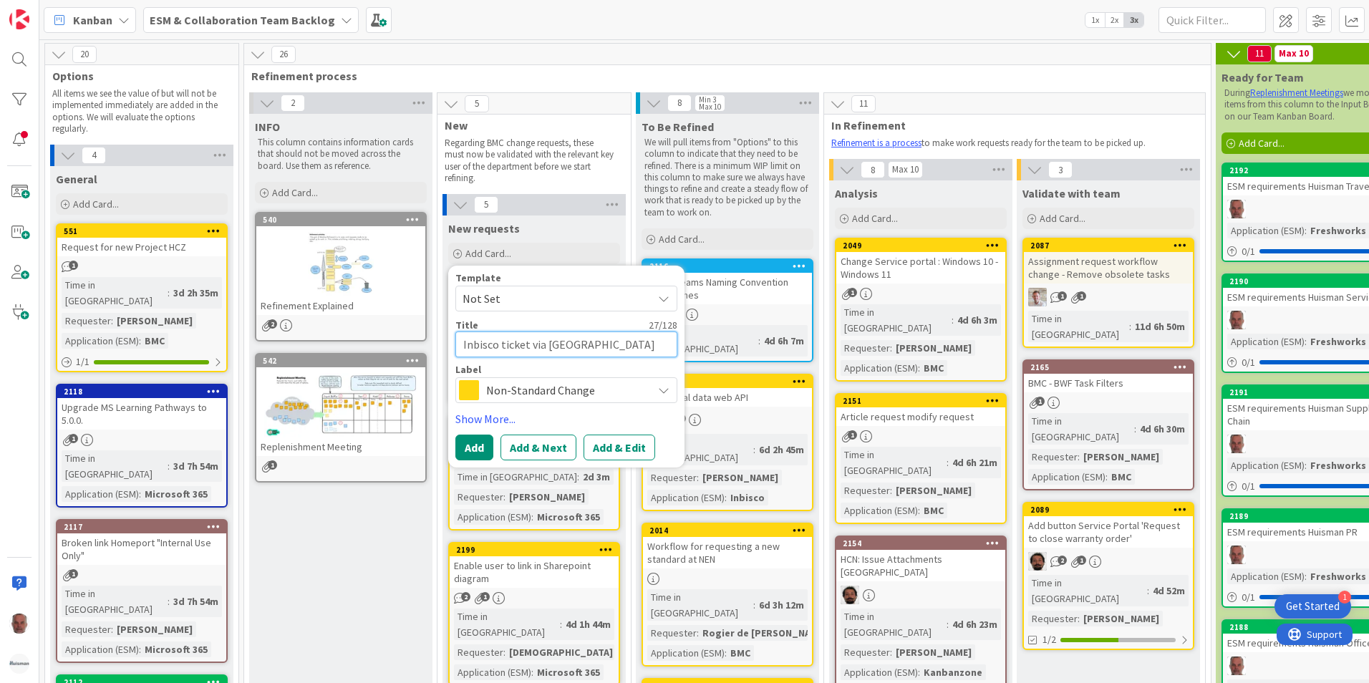
type textarea "Inbisco ticket via [GEOGRAPHIC_DATA]"
click at [667, 393] on icon at bounding box center [663, 389] width 11 height 11
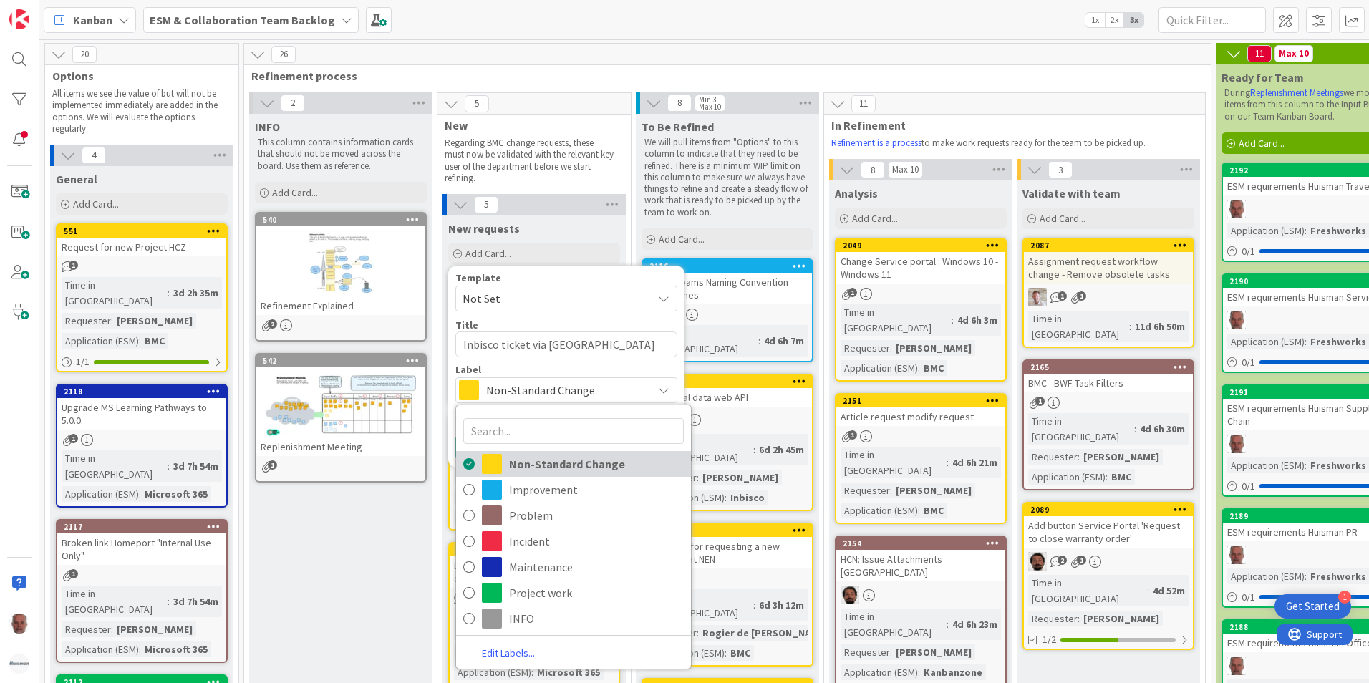
click at [550, 459] on span "Non-Standard Change" at bounding box center [596, 463] width 175 height 21
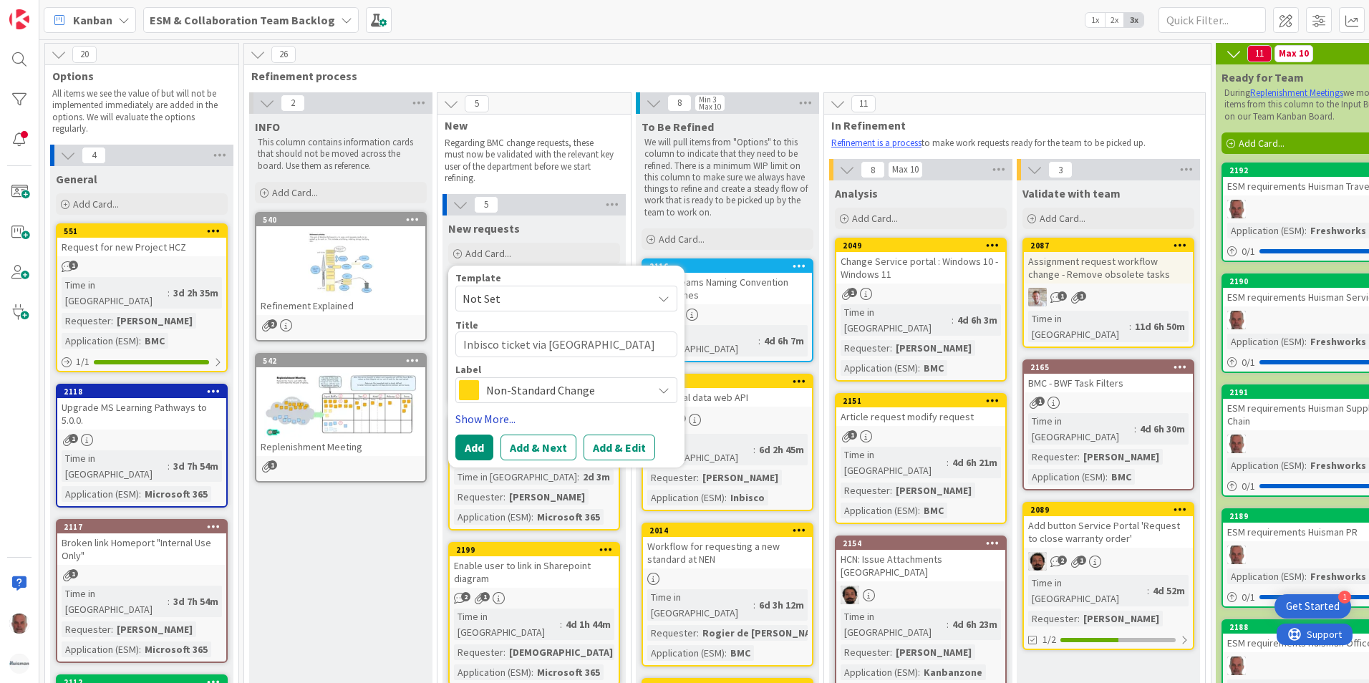
click at [471, 420] on link "Show More..." at bounding box center [566, 418] width 222 height 17
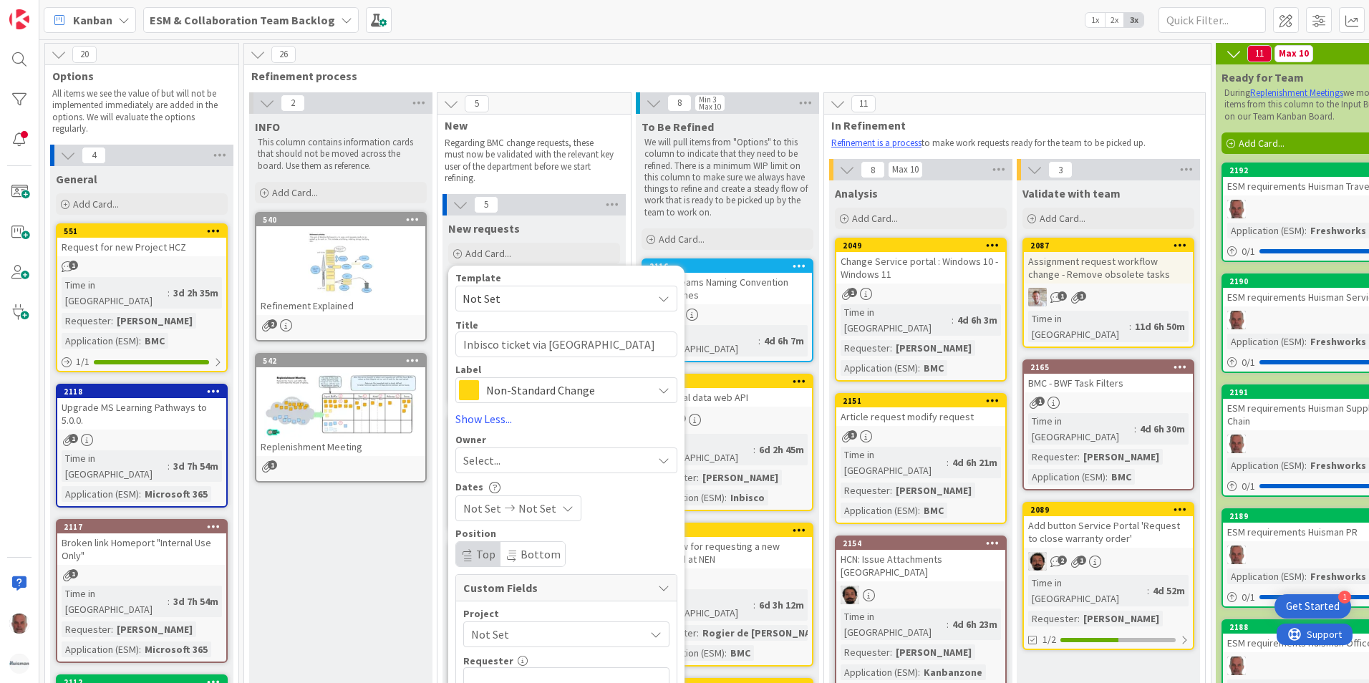
click at [512, 461] on div "Select..." at bounding box center [557, 460] width 189 height 17
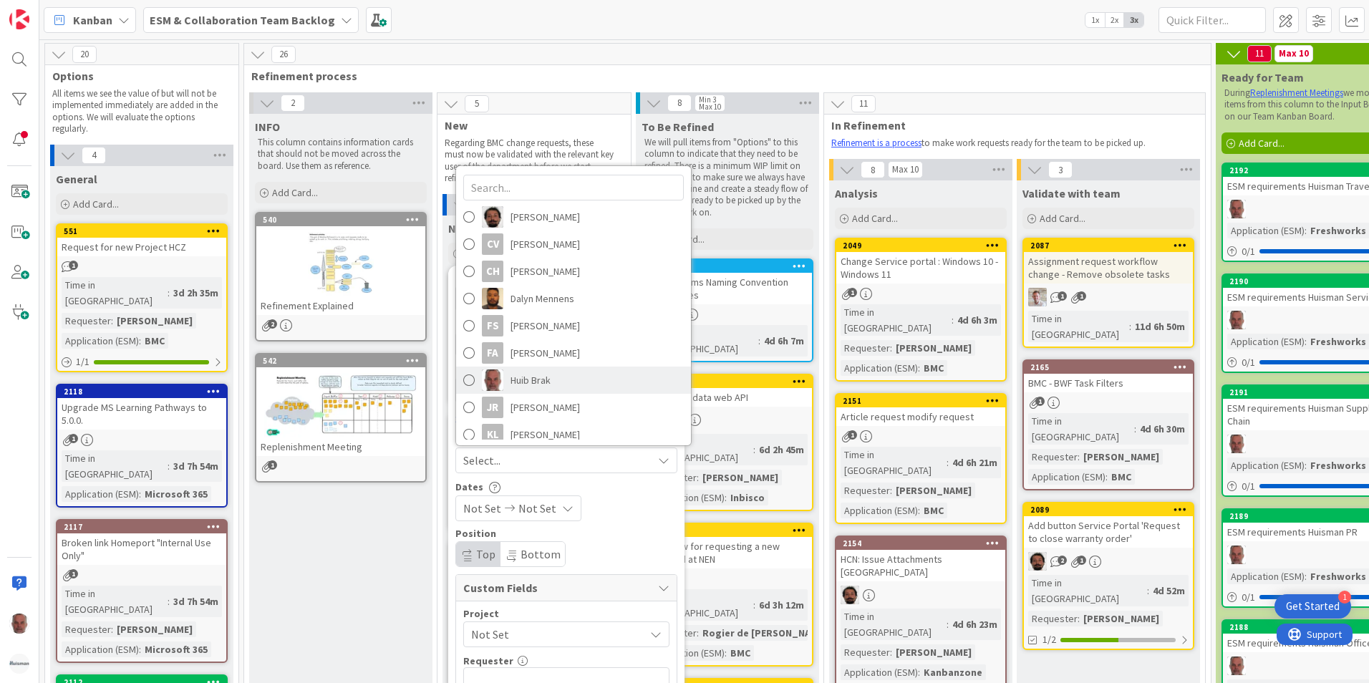
click at [551, 383] on span "Huib Brak" at bounding box center [531, 379] width 40 height 21
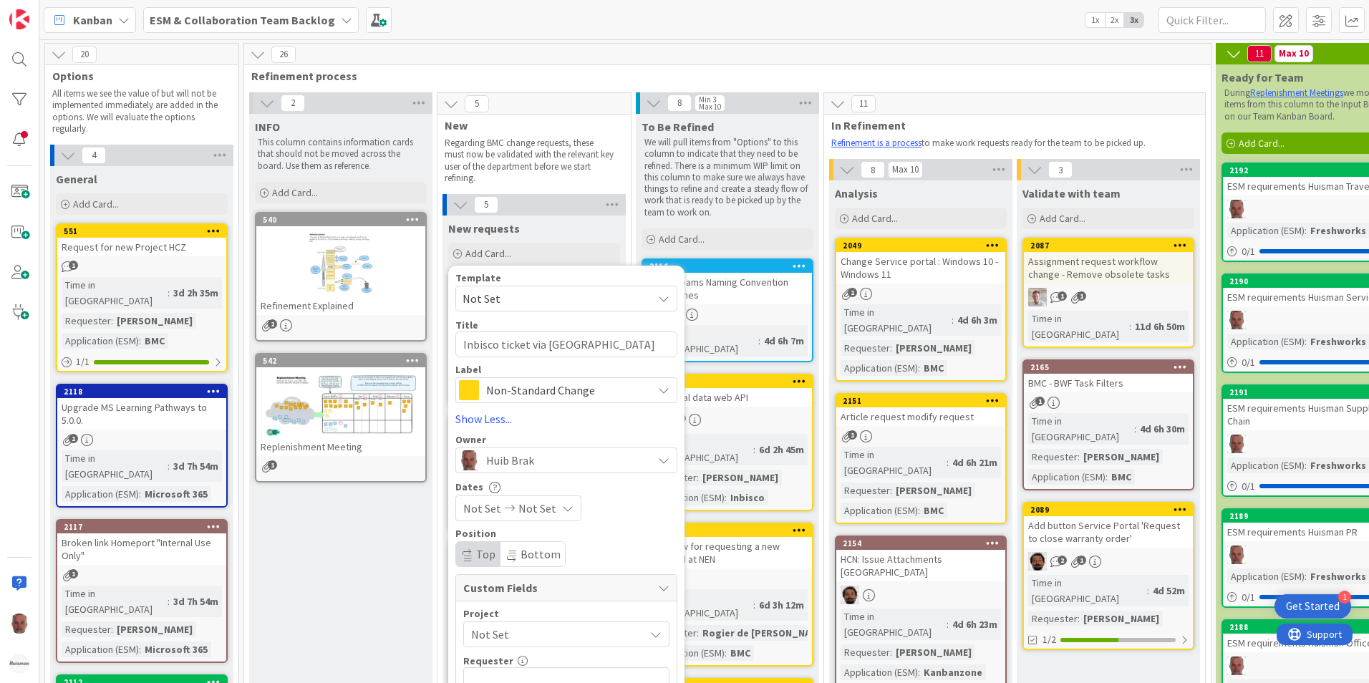
scroll to position [72, 0]
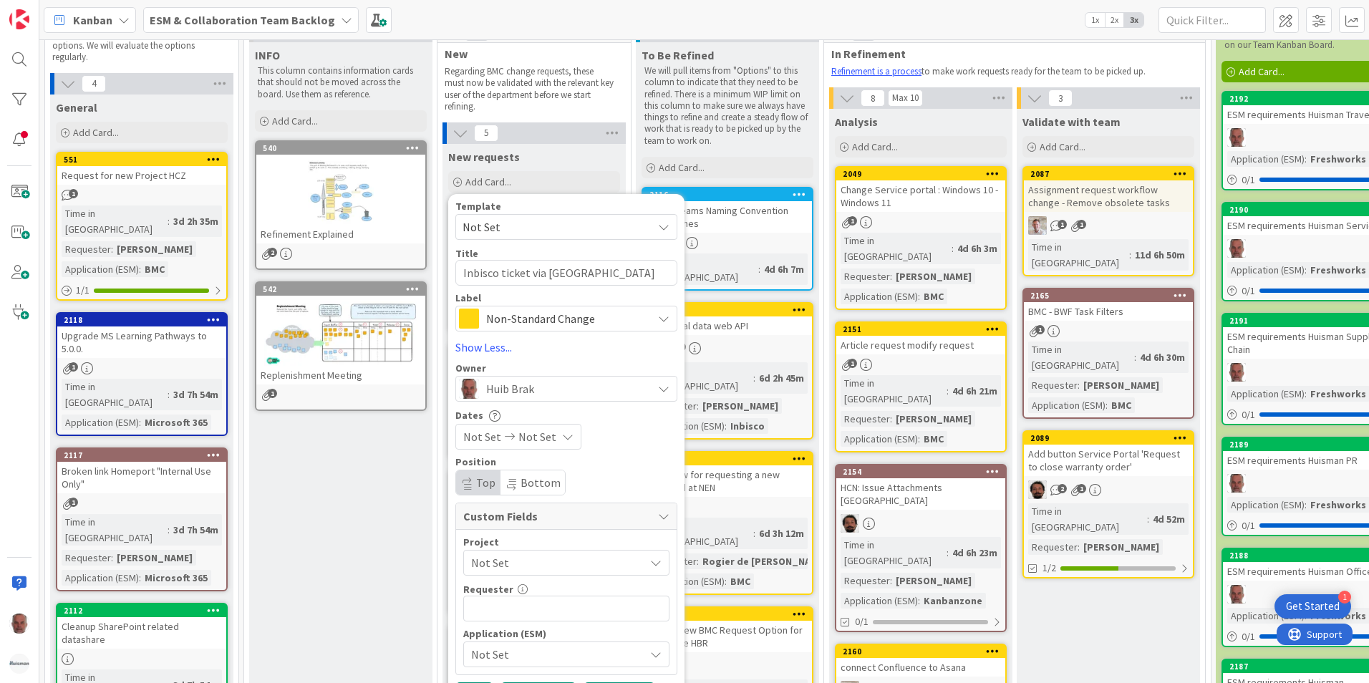
click at [526, 561] on span "Not Set" at bounding box center [554, 563] width 166 height 20
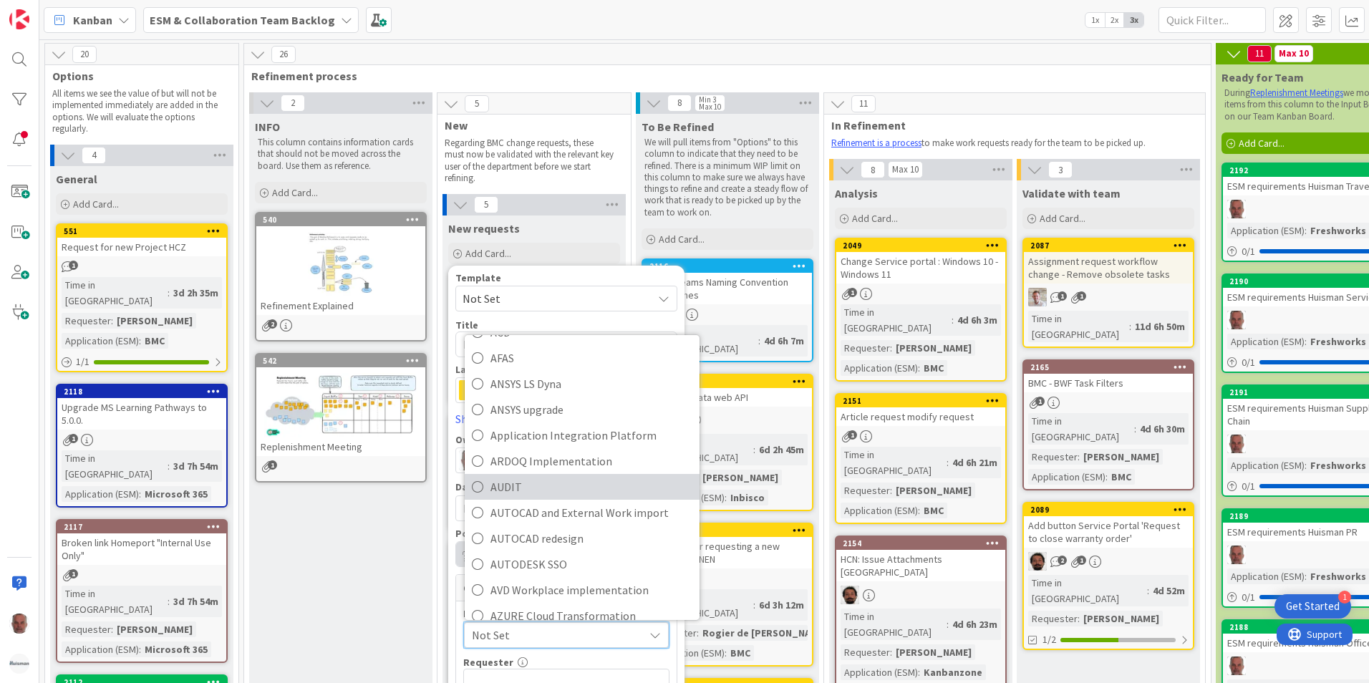
scroll to position [0, 0]
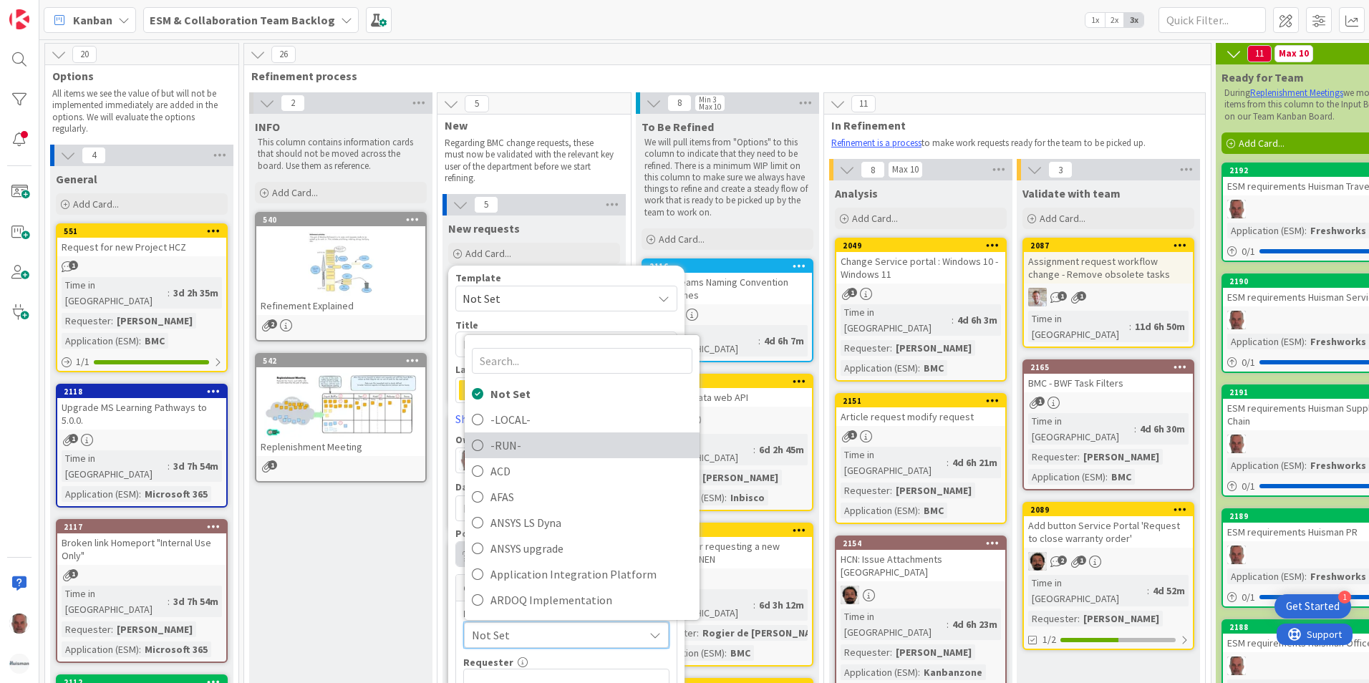
click at [511, 445] on span "-RUN-" at bounding box center [591, 445] width 202 height 21
type textarea "x"
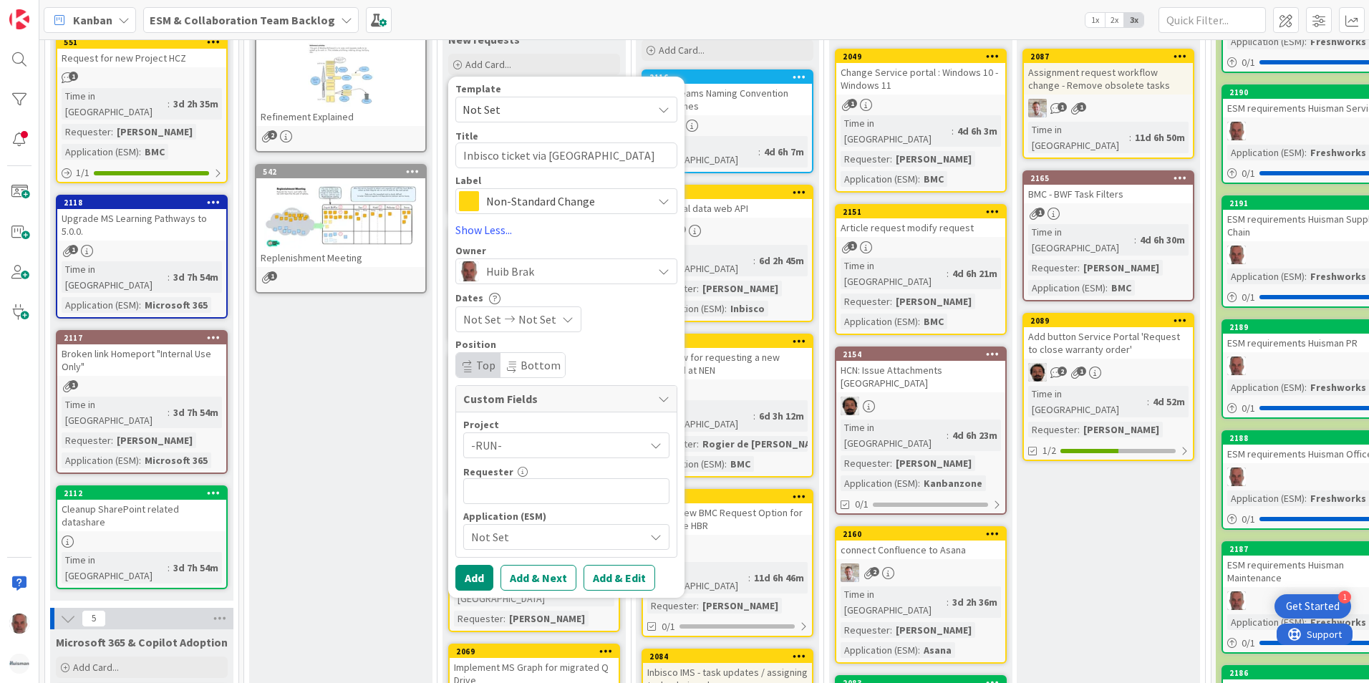
scroll to position [215, 0]
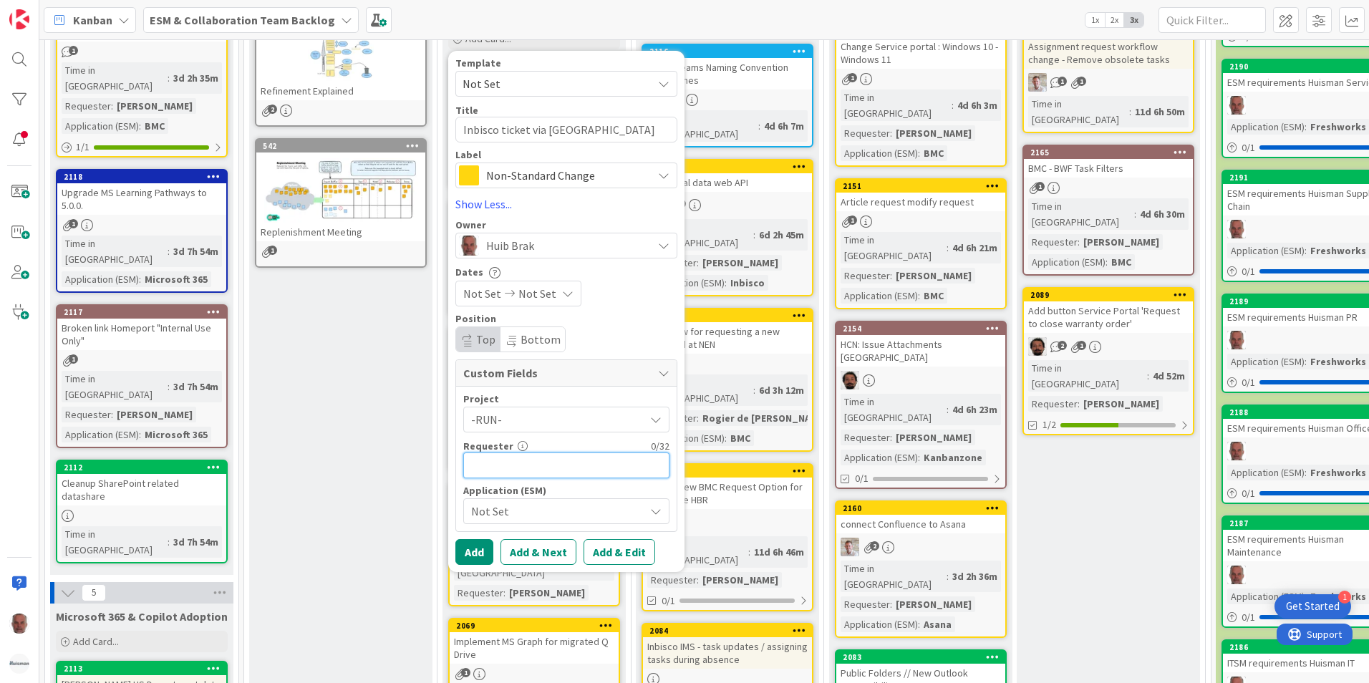
click at [543, 468] on input "text" at bounding box center [566, 466] width 206 height 26
type input "[PERSON_NAME]"
type textarea "x"
type input "[PERSON_NAME]"
type textarea "x"
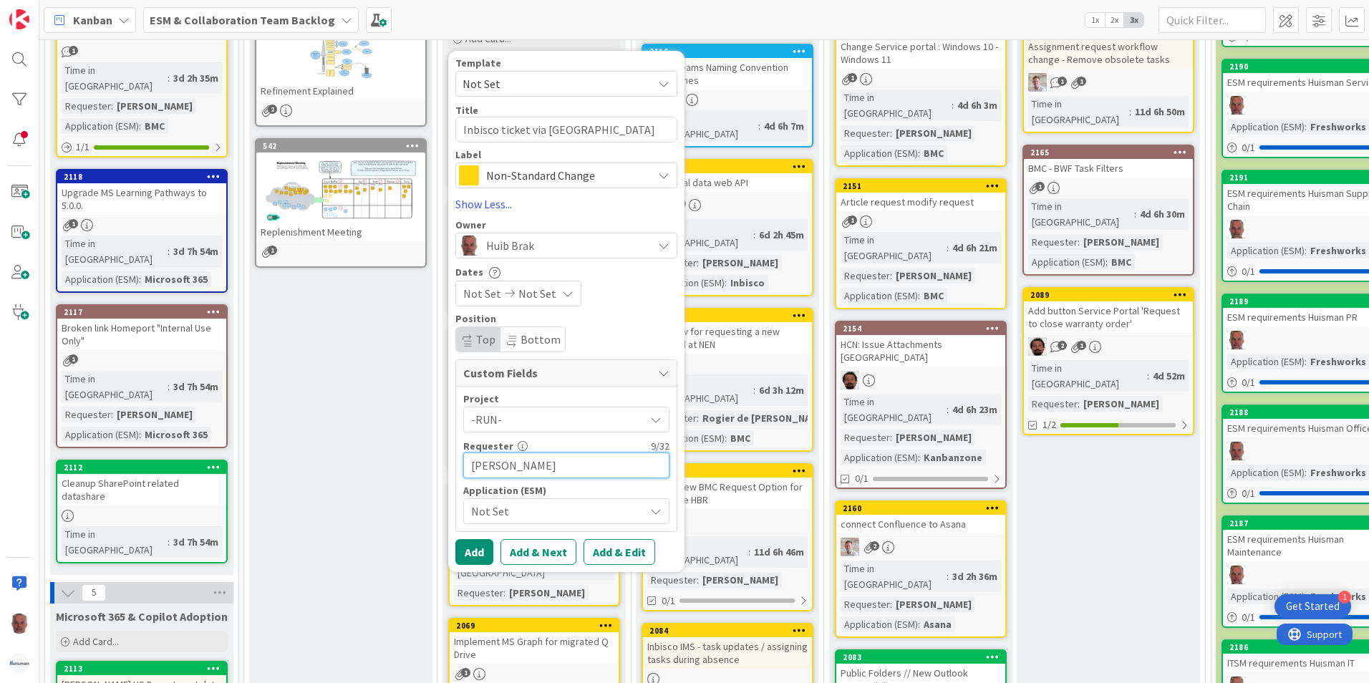
type input "[PERSON_NAME]"
click at [555, 513] on span "Not Set" at bounding box center [554, 511] width 166 height 20
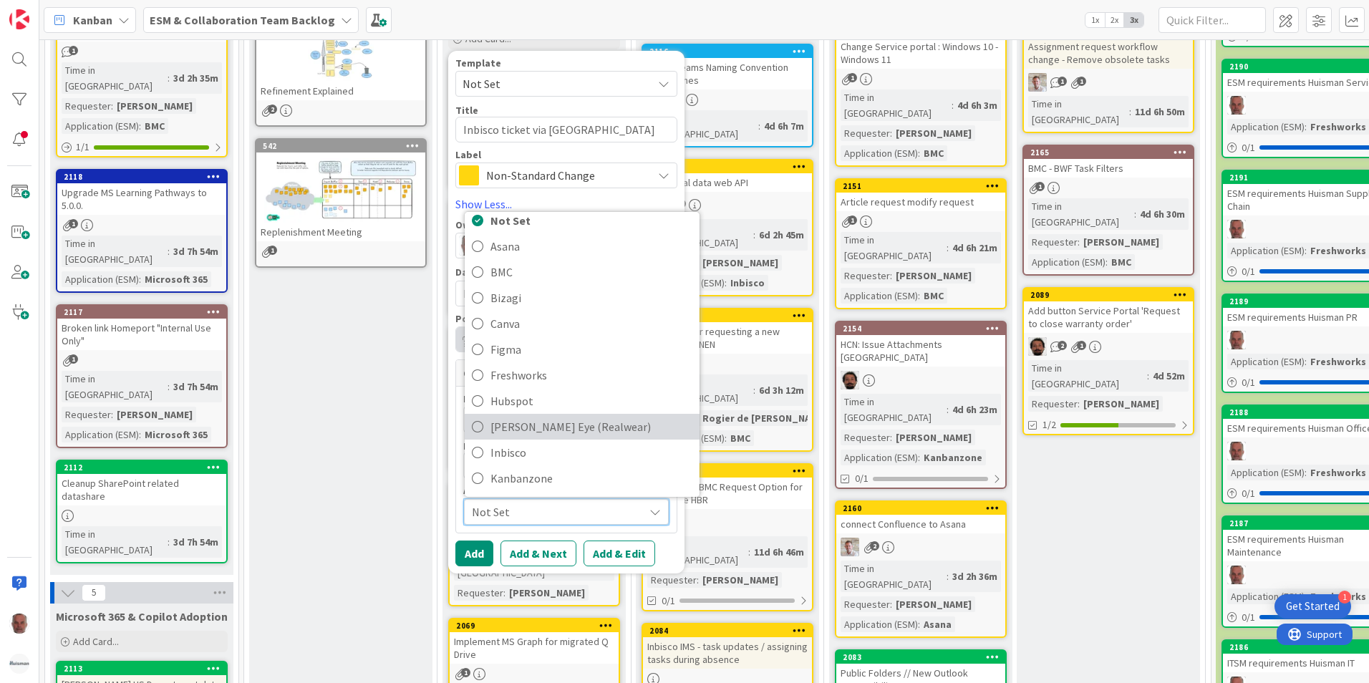
scroll to position [72, 0]
click at [522, 427] on span "Inbisco" at bounding box center [591, 430] width 202 height 21
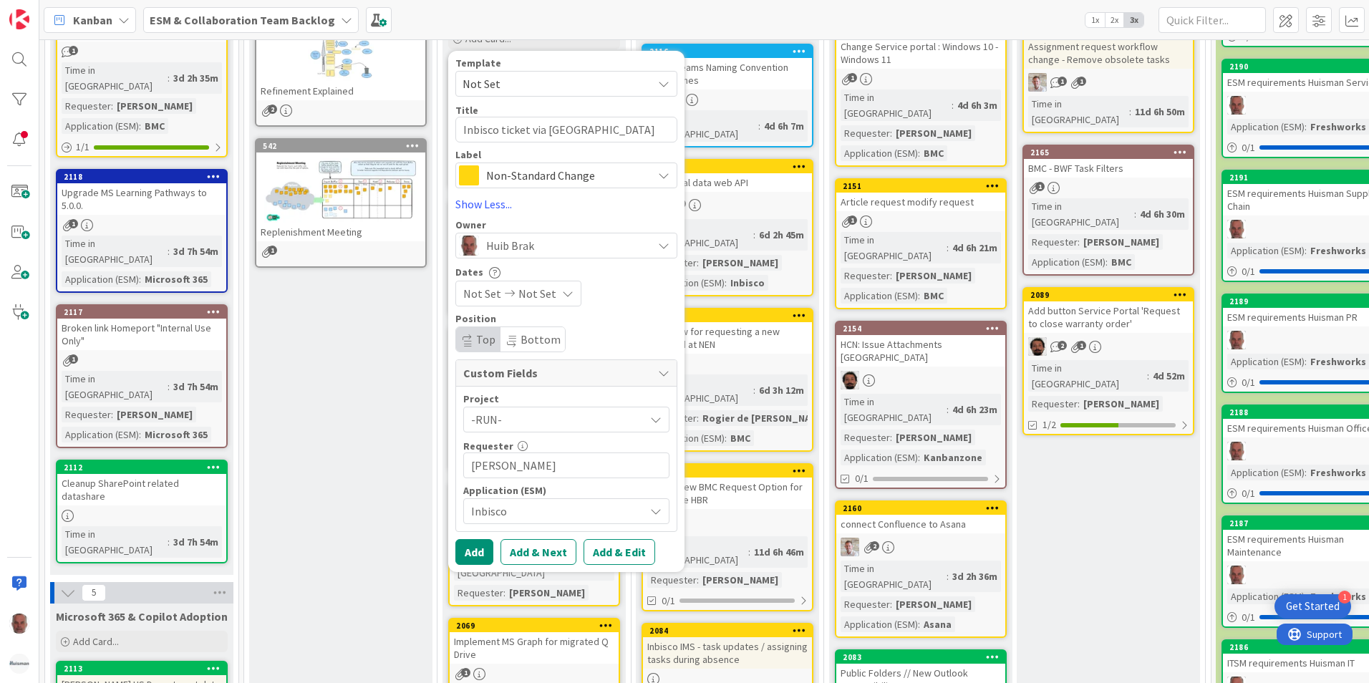
scroll to position [286, 0]
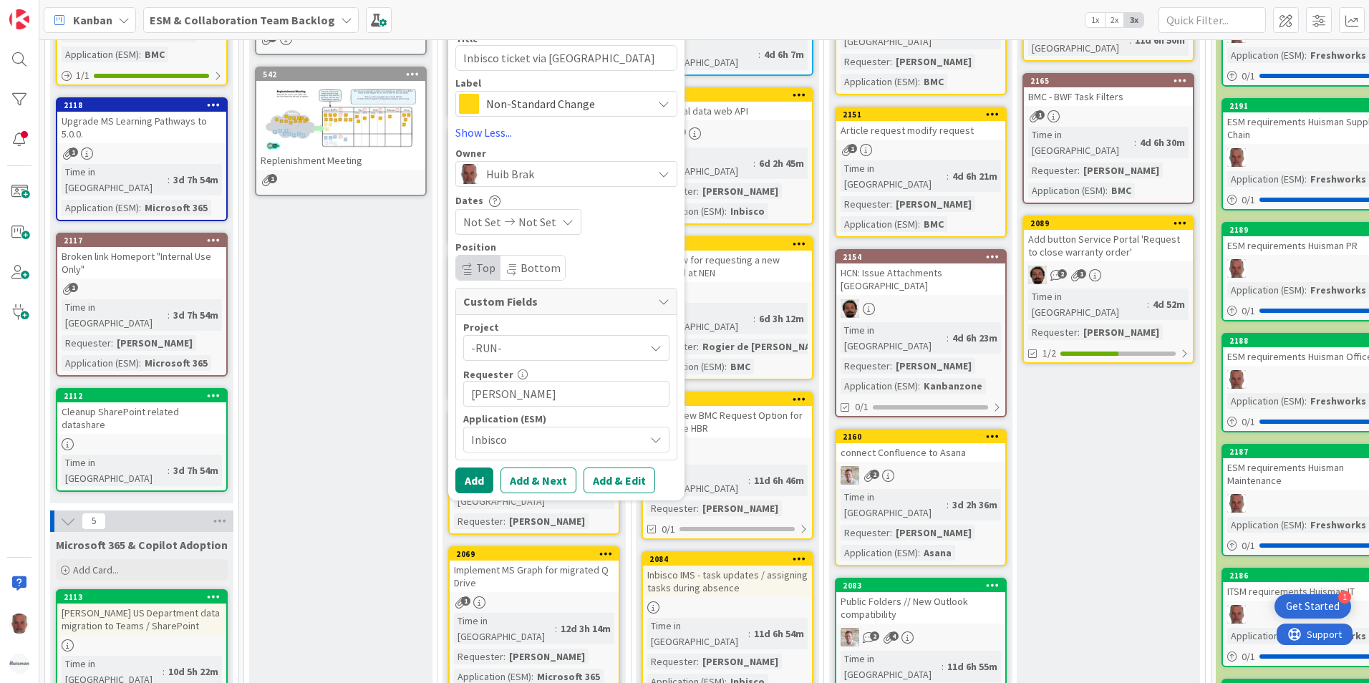
type textarea "x"
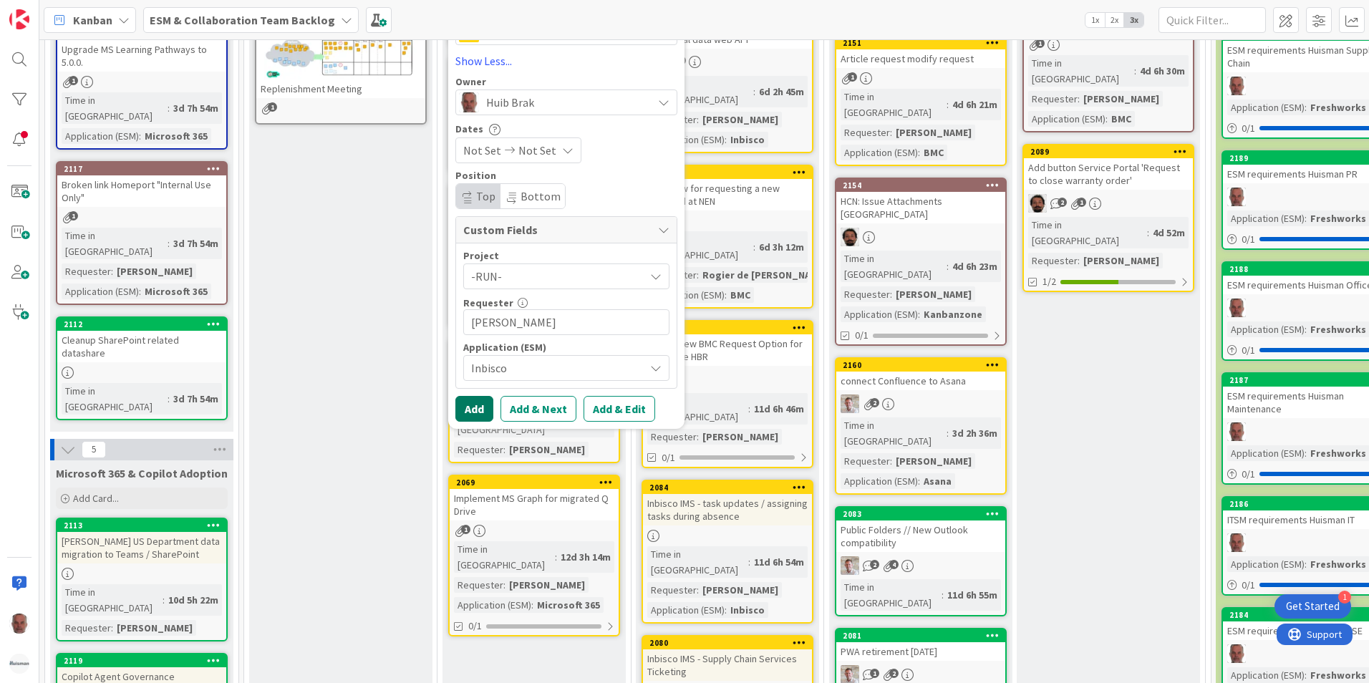
click at [480, 407] on button "Add" at bounding box center [474, 409] width 38 height 26
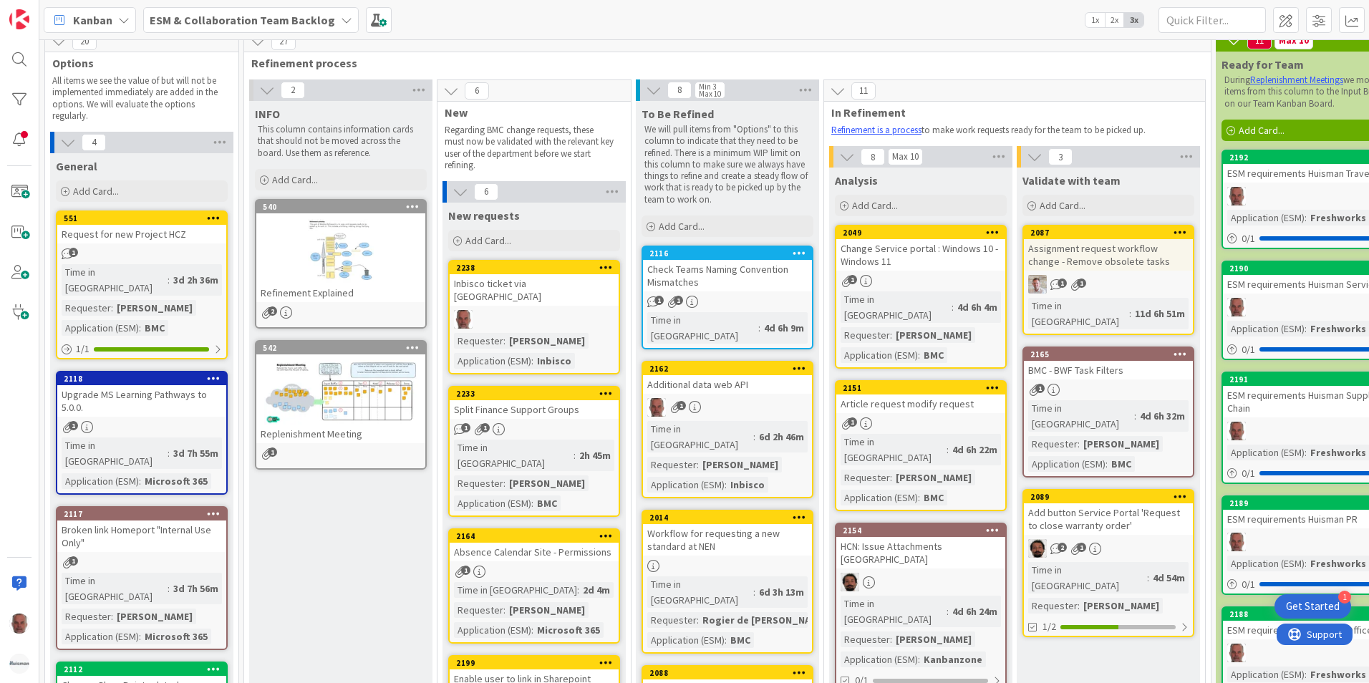
scroll to position [0, 0]
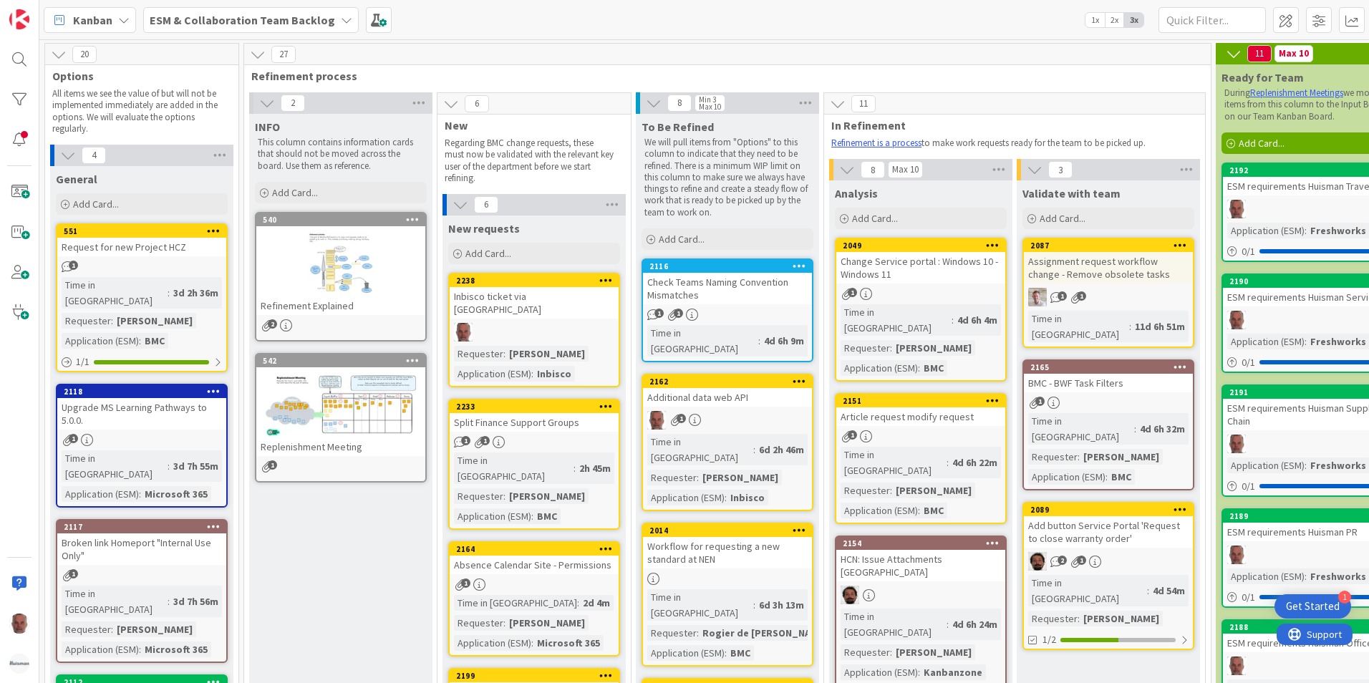
click at [569, 323] on div at bounding box center [534, 332] width 169 height 19
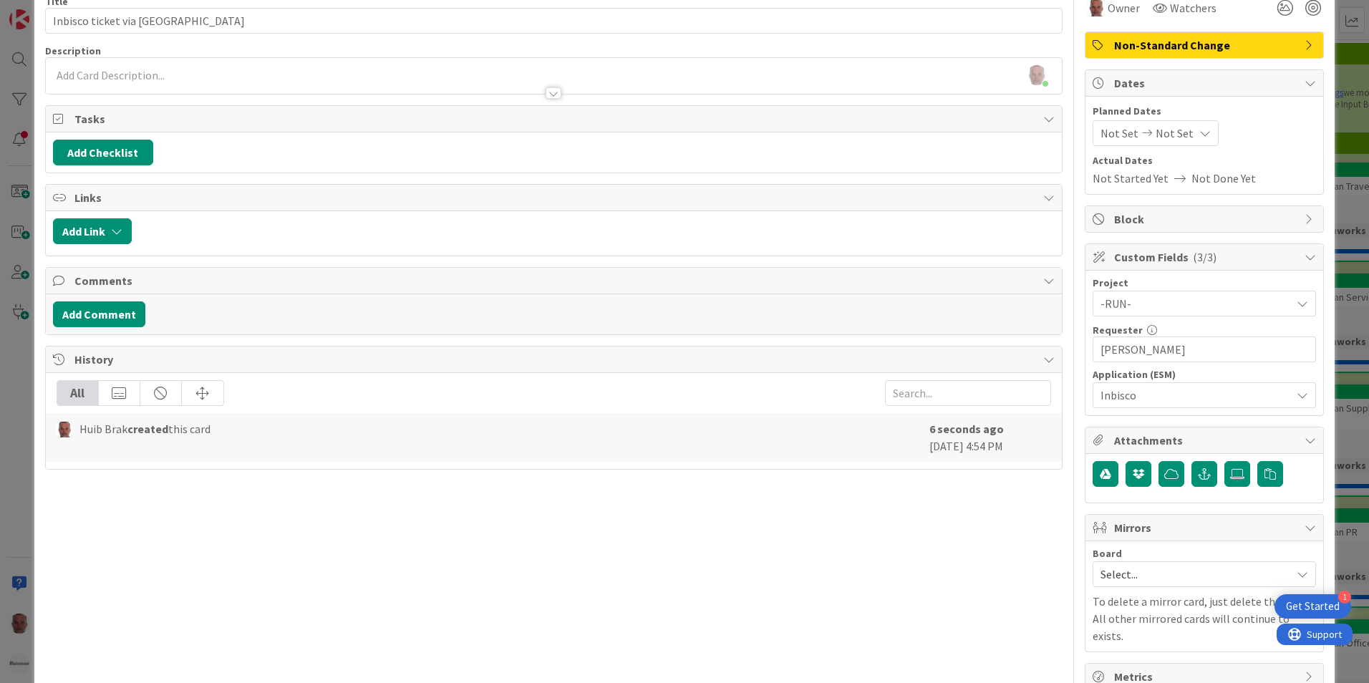
scroll to position [92, 0]
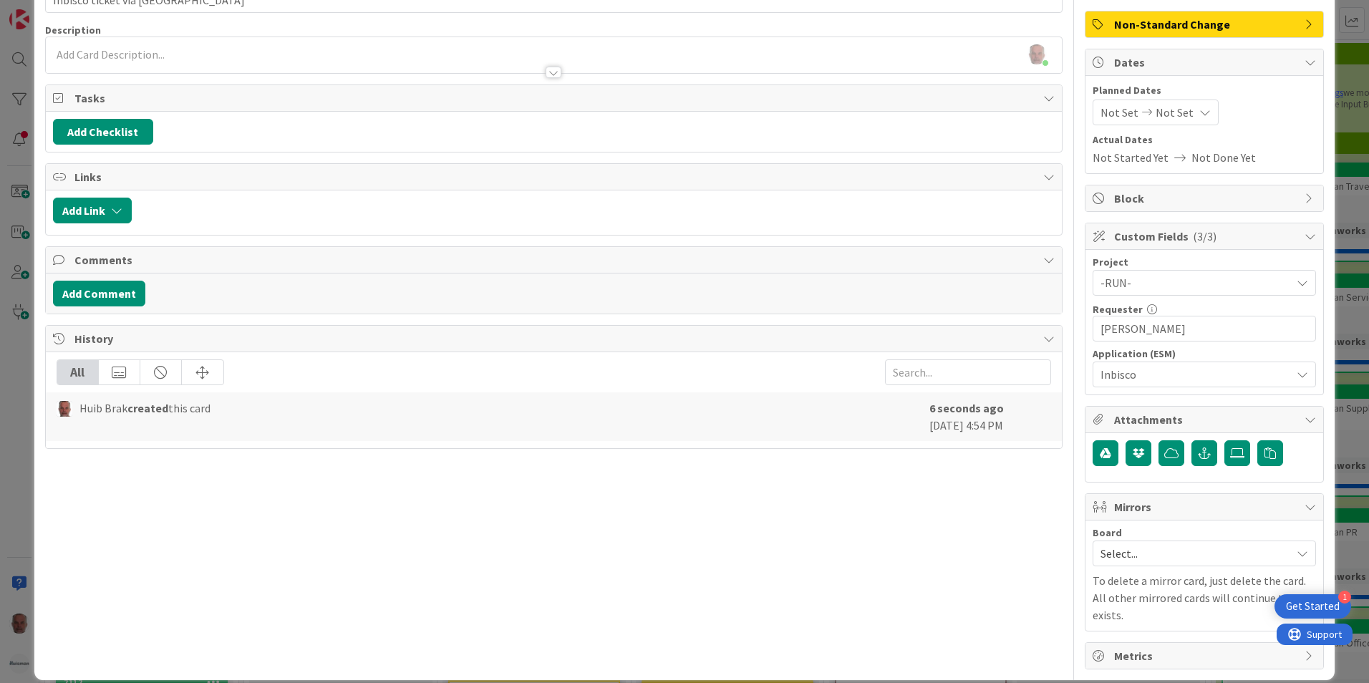
click at [1305, 416] on icon at bounding box center [1310, 419] width 11 height 11
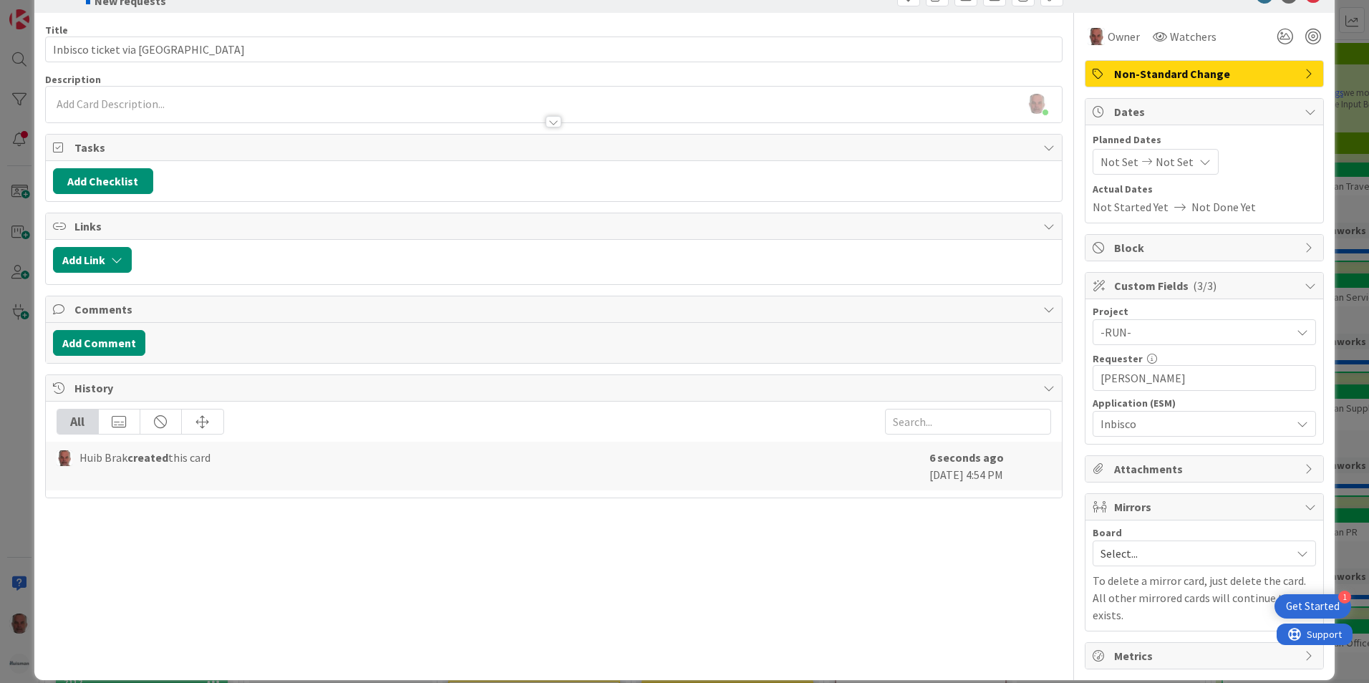
click at [1140, 471] on span "Attachments" at bounding box center [1205, 468] width 183 height 17
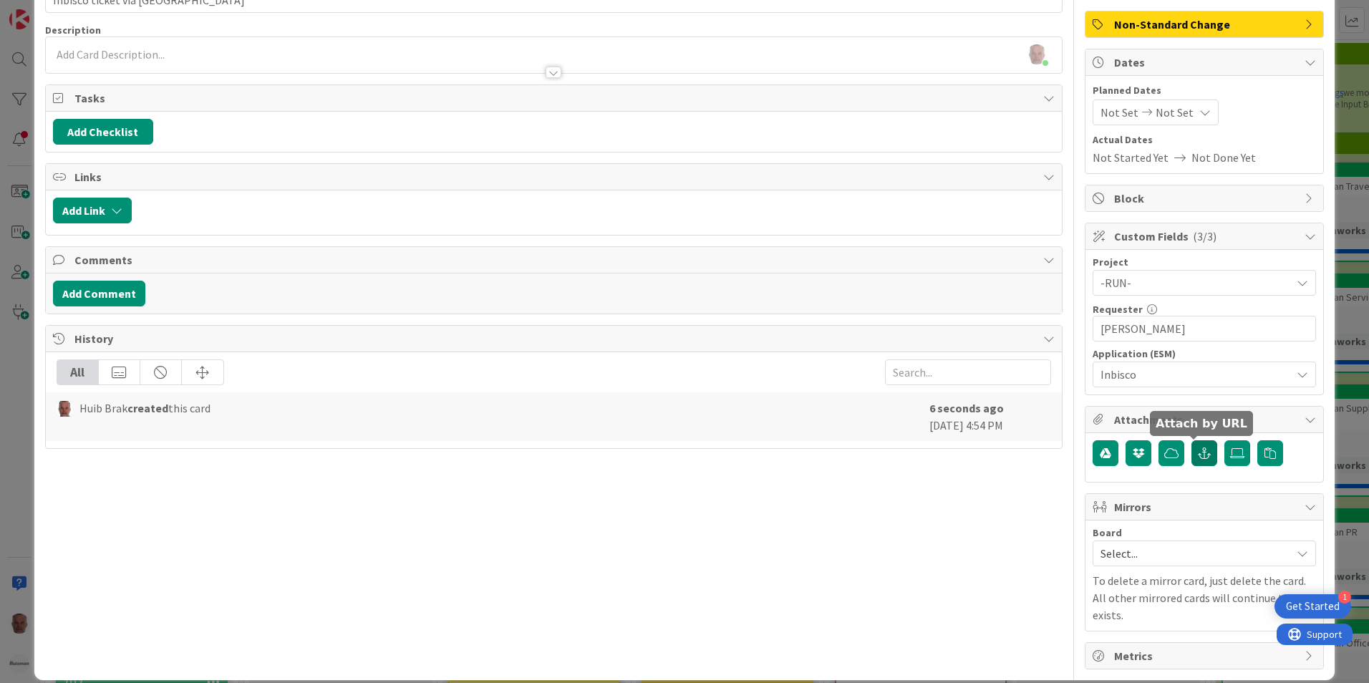
click at [1198, 453] on icon "button" at bounding box center [1204, 452] width 13 height 11
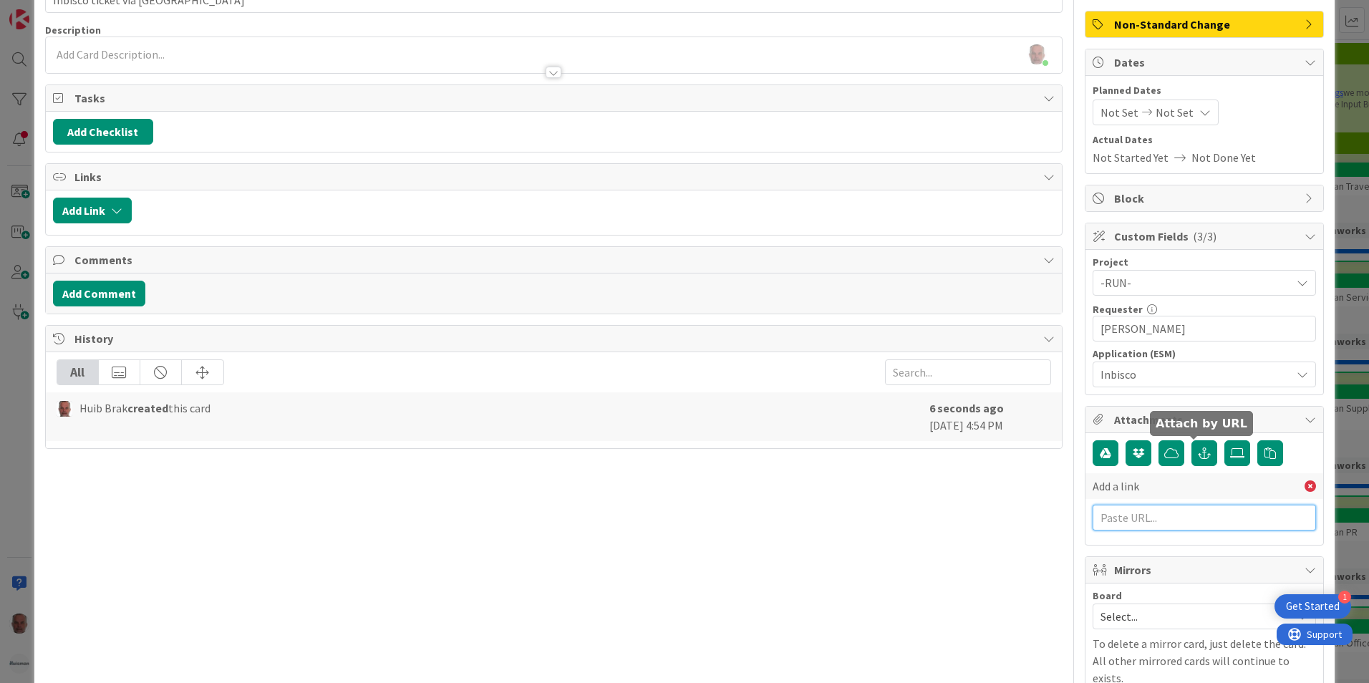
click at [1136, 520] on input "text" at bounding box center [1204, 518] width 223 height 26
paste input "[URL][PERSON_NAME][DOMAIN_NAME]"
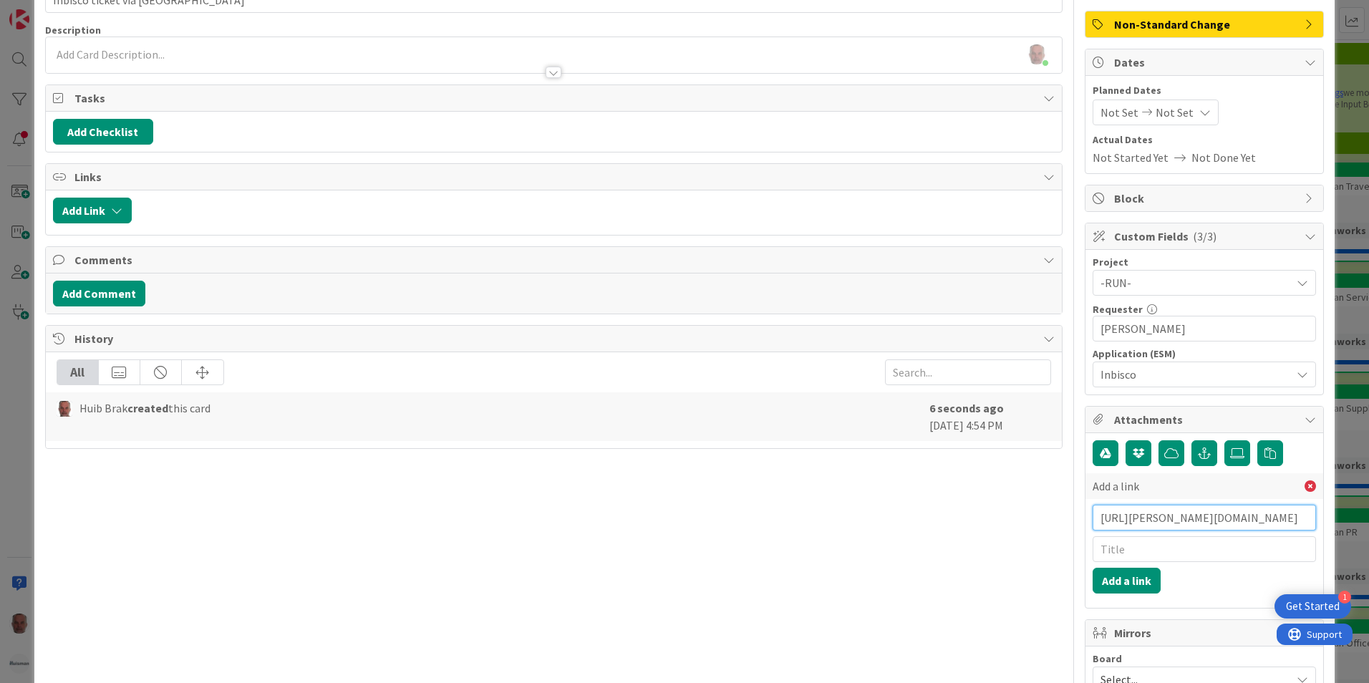
type input "[URL][PERSON_NAME][DOMAIN_NAME]"
click at [1154, 549] on input "text" at bounding box center [1204, 549] width 223 height 26
type input "W"
type input "M"
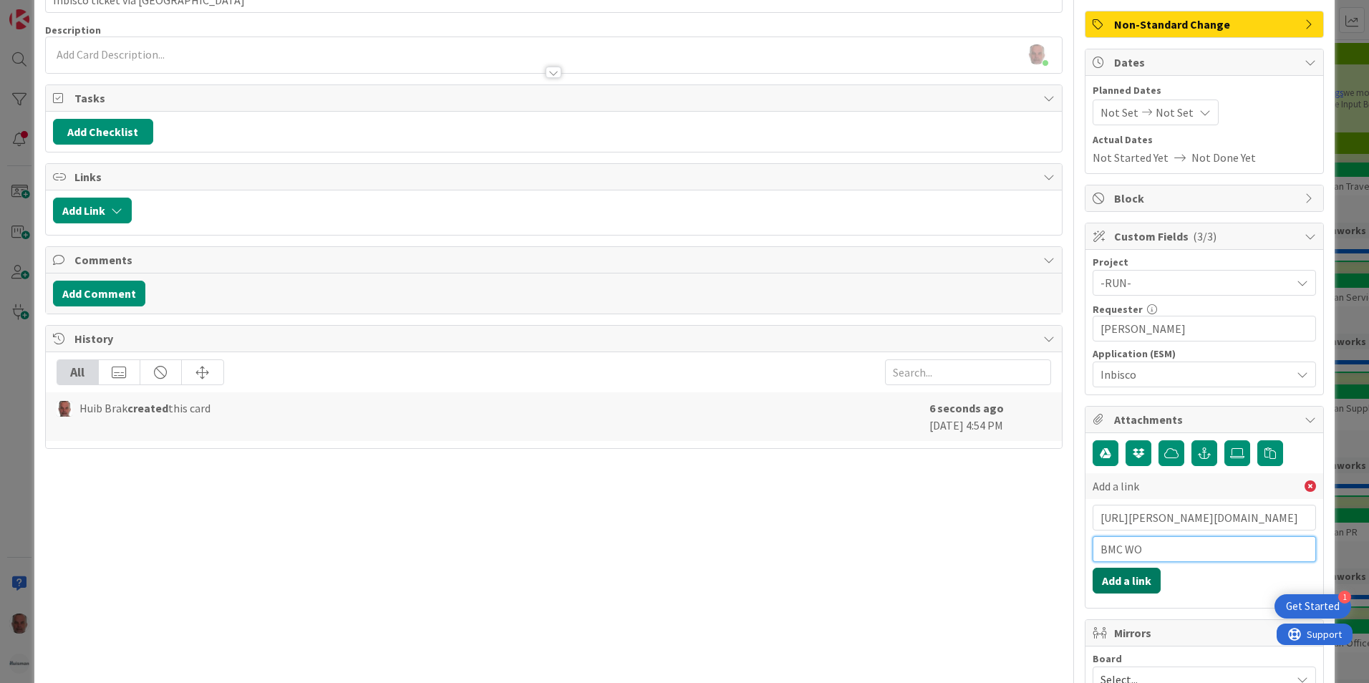
type input "BMC WO"
click at [1110, 584] on button "Add a link" at bounding box center [1127, 581] width 68 height 26
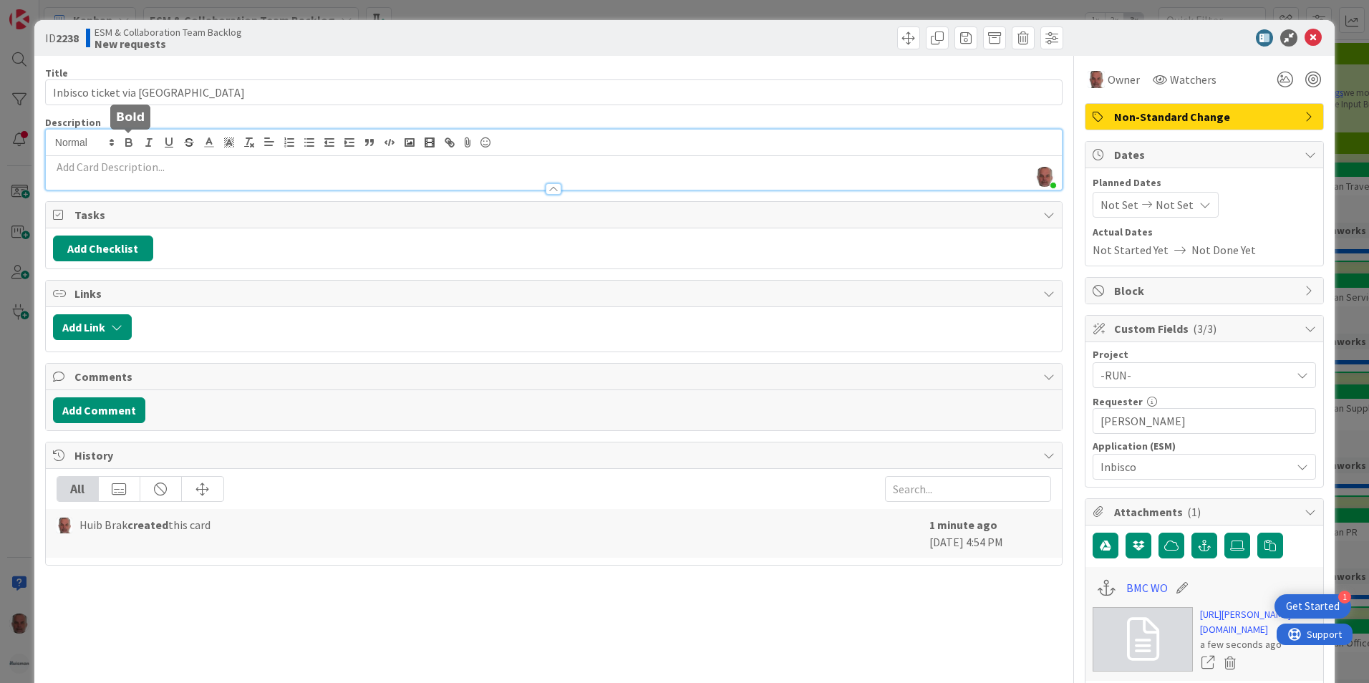
click at [137, 147] on div "[PERSON_NAME] just joined" at bounding box center [554, 160] width 1016 height 60
click at [67, 168] on p at bounding box center [554, 167] width 1002 height 16
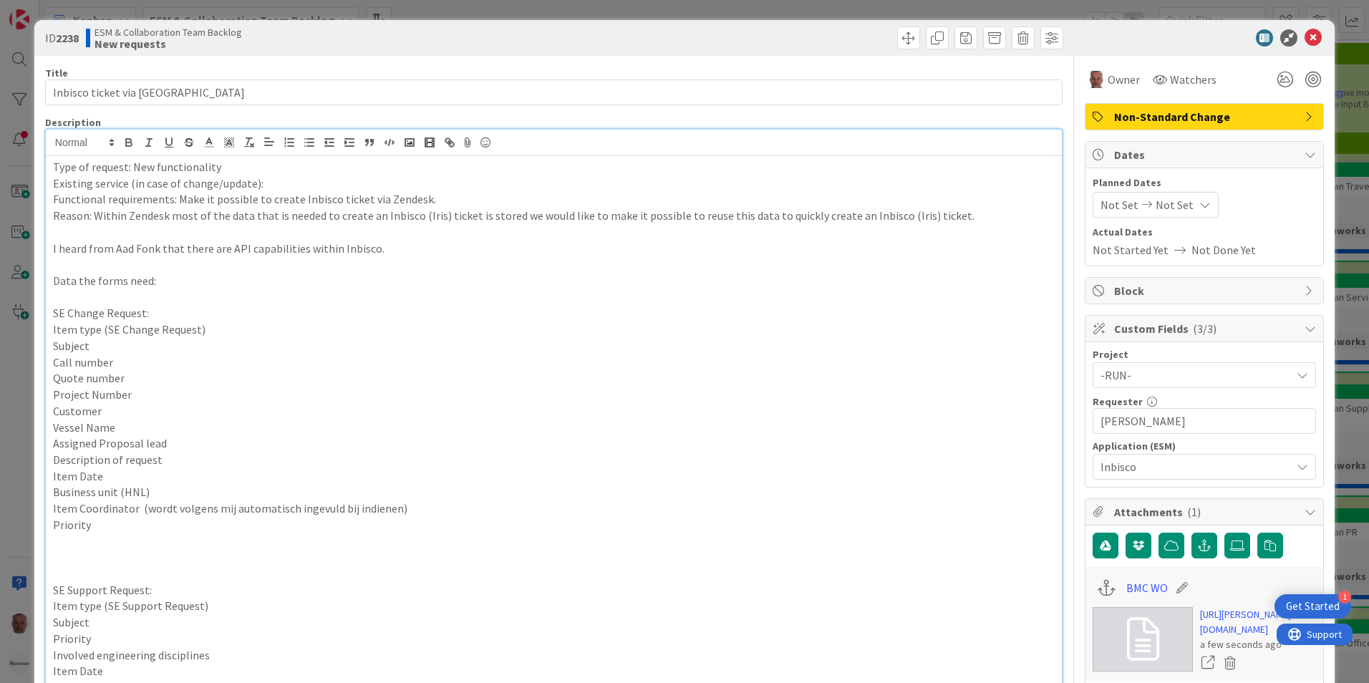
click at [15, 441] on div "ID 2238 ESM & Collaboration Team Backlog New requests Title 27 / 128 Inbisco ti…" at bounding box center [684, 341] width 1369 height 683
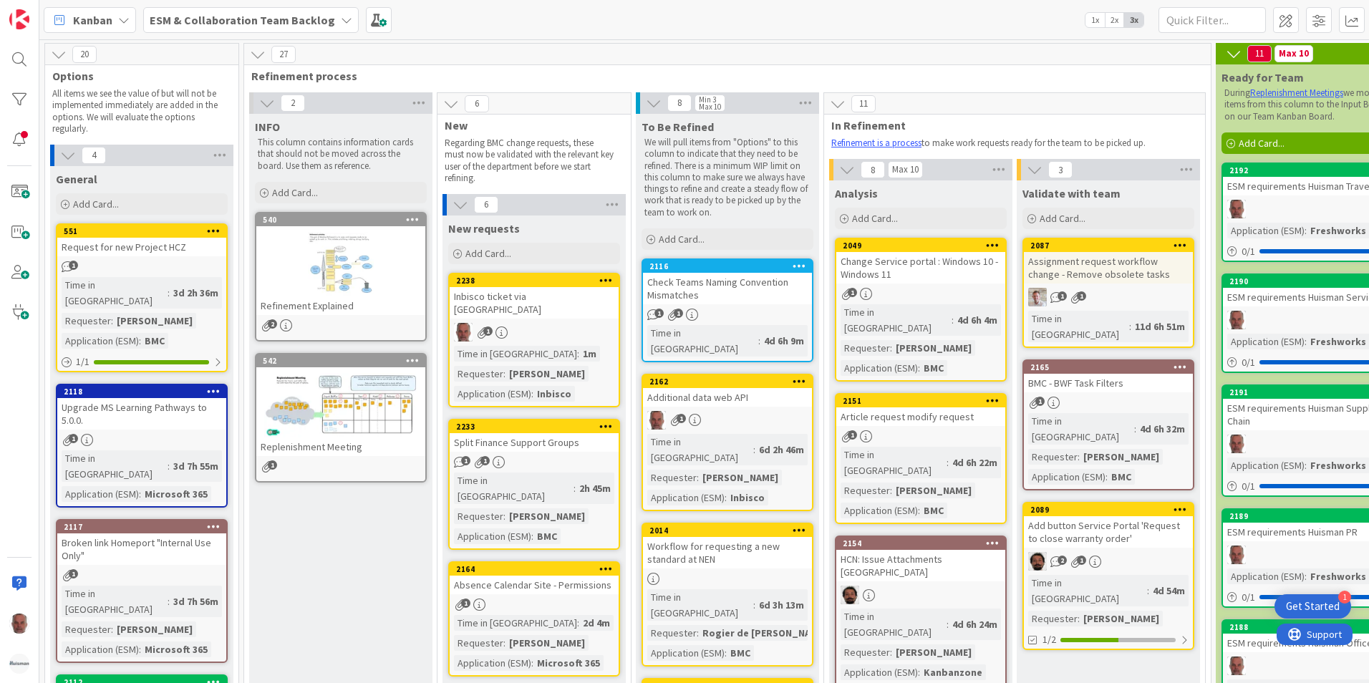
click at [536, 294] on div "Inbisco ticket via [GEOGRAPHIC_DATA]" at bounding box center [534, 303] width 169 height 32
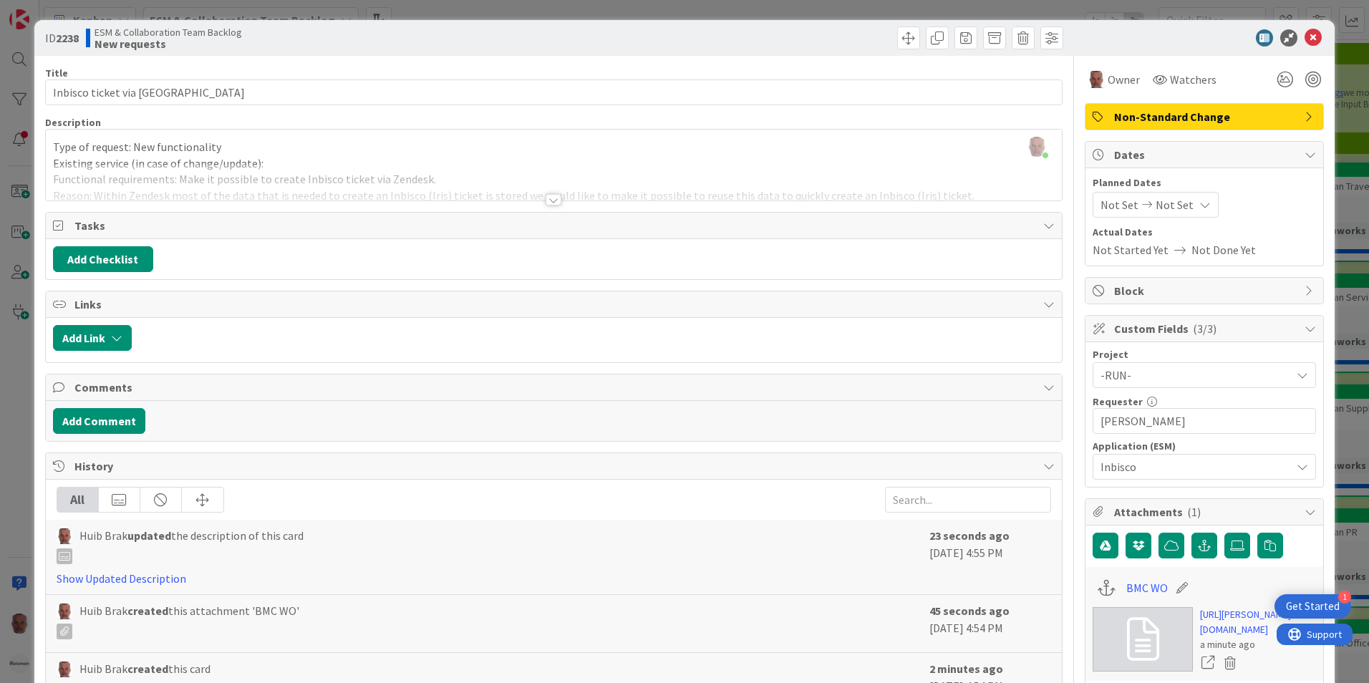
click at [11, 402] on div "ID 2238 ESM & Collaboration Team Backlog New requests Title 27 / 128 Inbisco ti…" at bounding box center [684, 341] width 1369 height 683
